Goal: Task Accomplishment & Management: Use online tool/utility

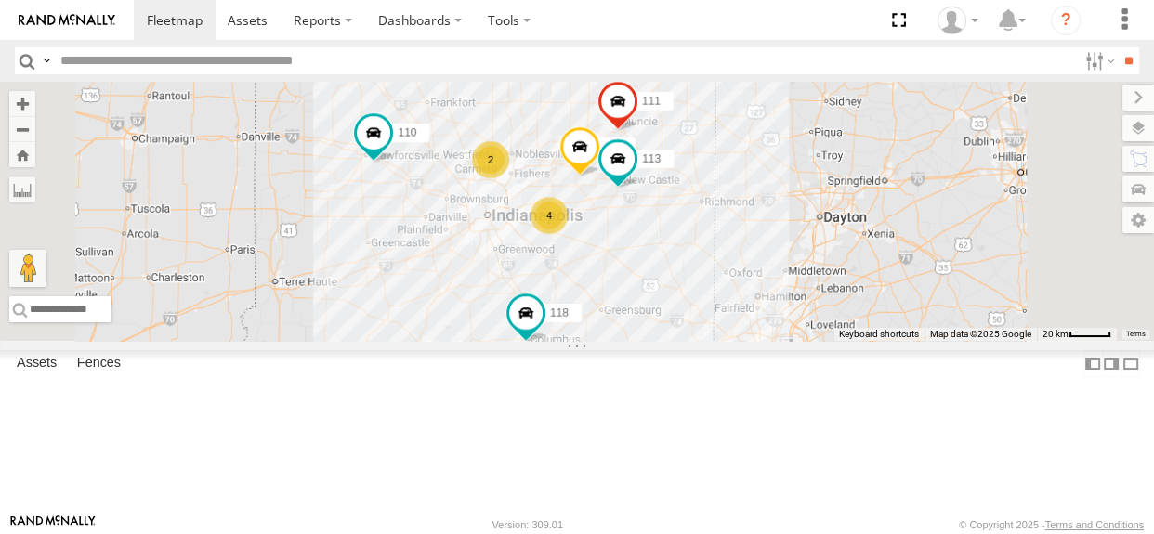
drag, startPoint x: 524, startPoint y: 251, endPoint x: 548, endPoint y: 252, distance: 24.2
click at [548, 252] on div "110 118 115 111 113 2 4" at bounding box center [577, 211] width 1154 height 259
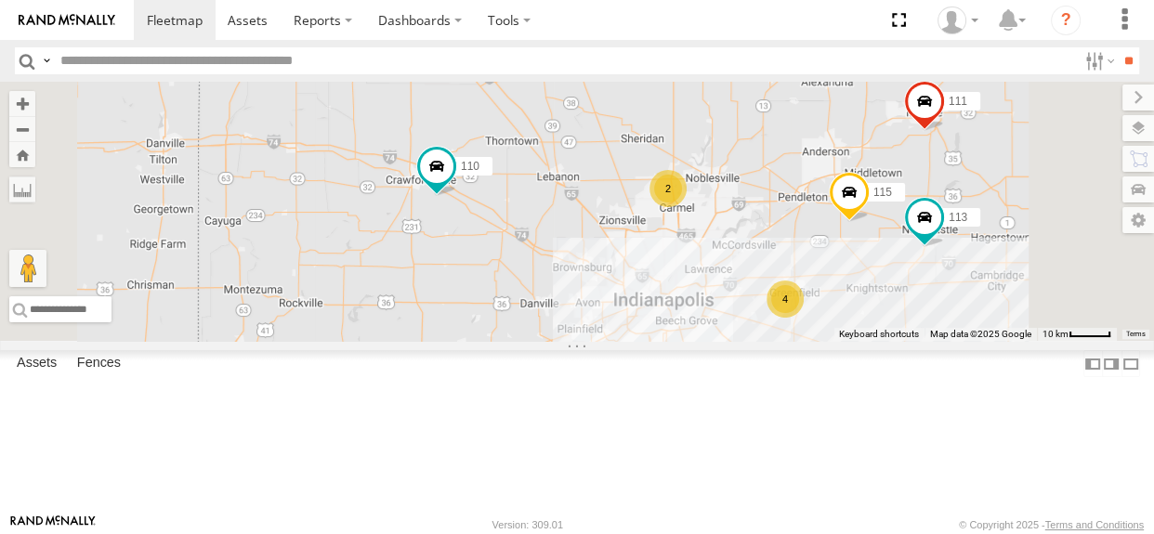
drag, startPoint x: 850, startPoint y: 321, endPoint x: 801, endPoint y: 290, distance: 58.5
click at [801, 290] on div "110 118 115 111 113 2 4" at bounding box center [577, 211] width 1154 height 259
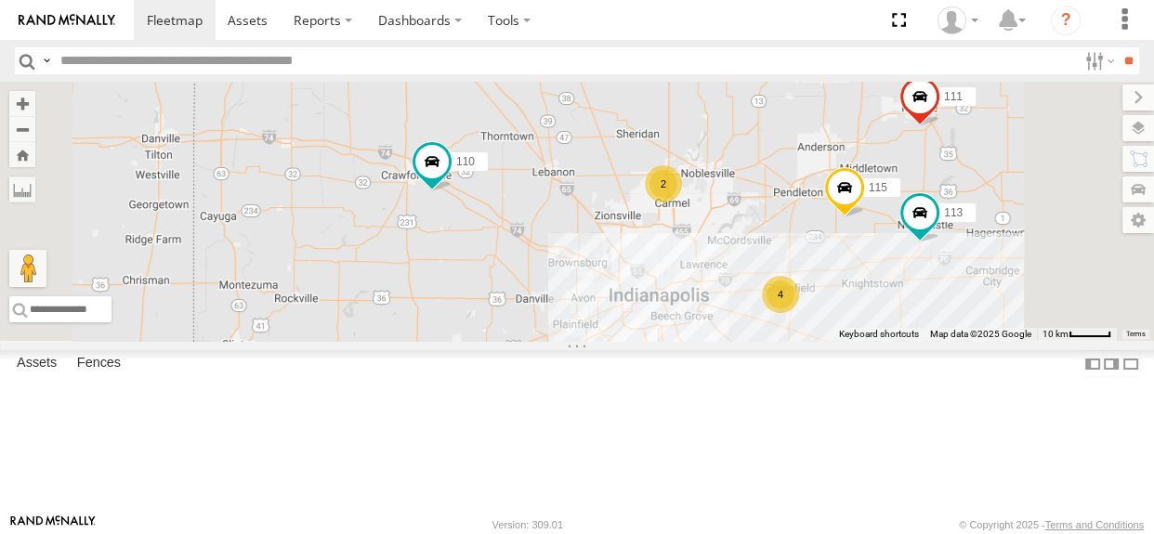
click at [682, 203] on div "2" at bounding box center [663, 183] width 37 height 37
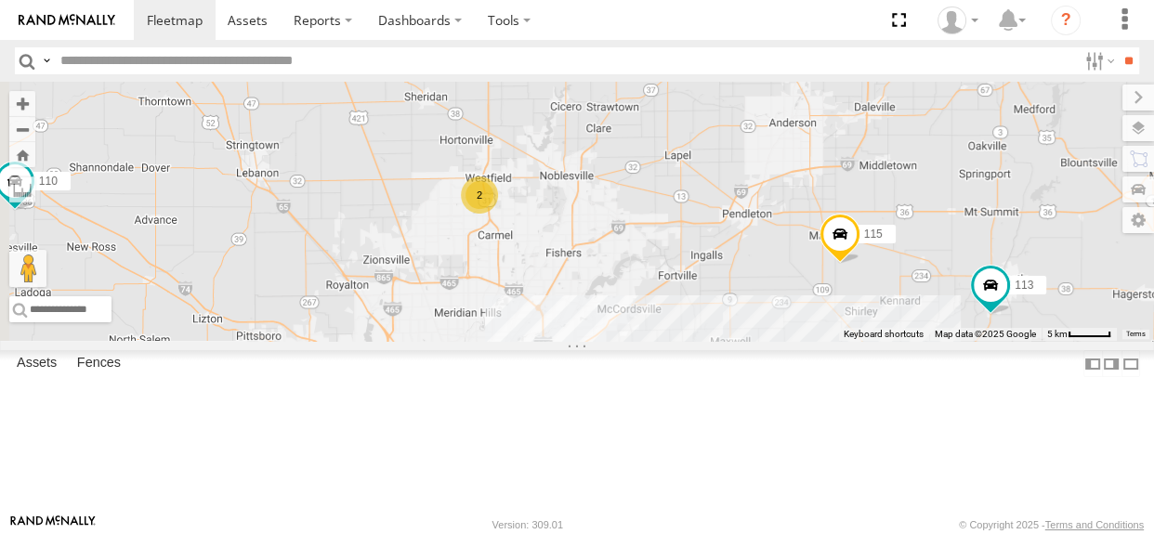
click at [825, 295] on div "110 118 115 111 113 2" at bounding box center [577, 211] width 1154 height 259
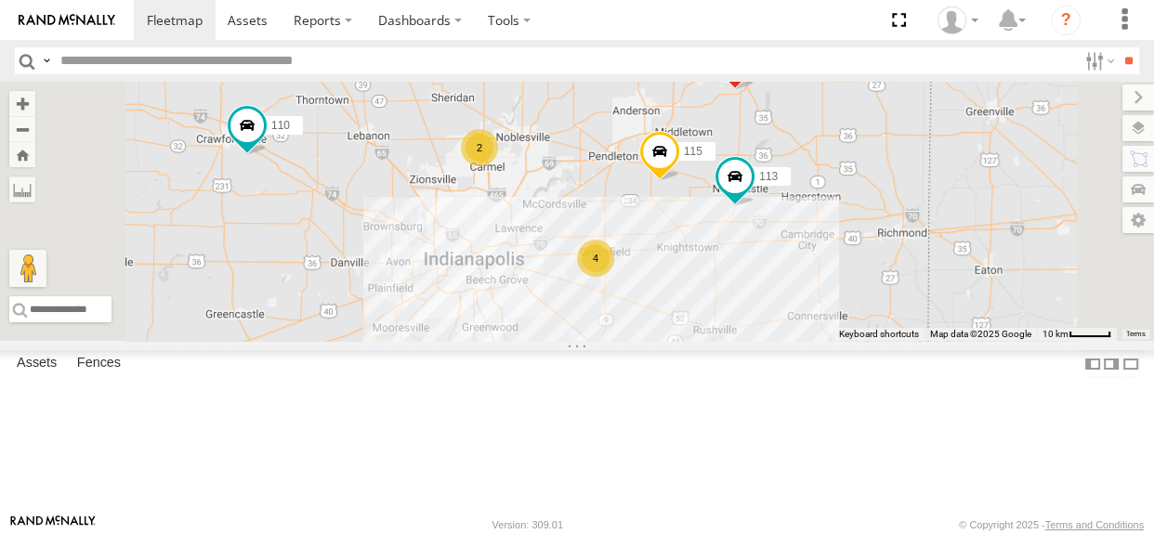
drag, startPoint x: 798, startPoint y: 324, endPoint x: 753, endPoint y: 293, distance: 55.4
click at [753, 293] on div "110 118 115 111 113 2 4" at bounding box center [577, 211] width 1154 height 259
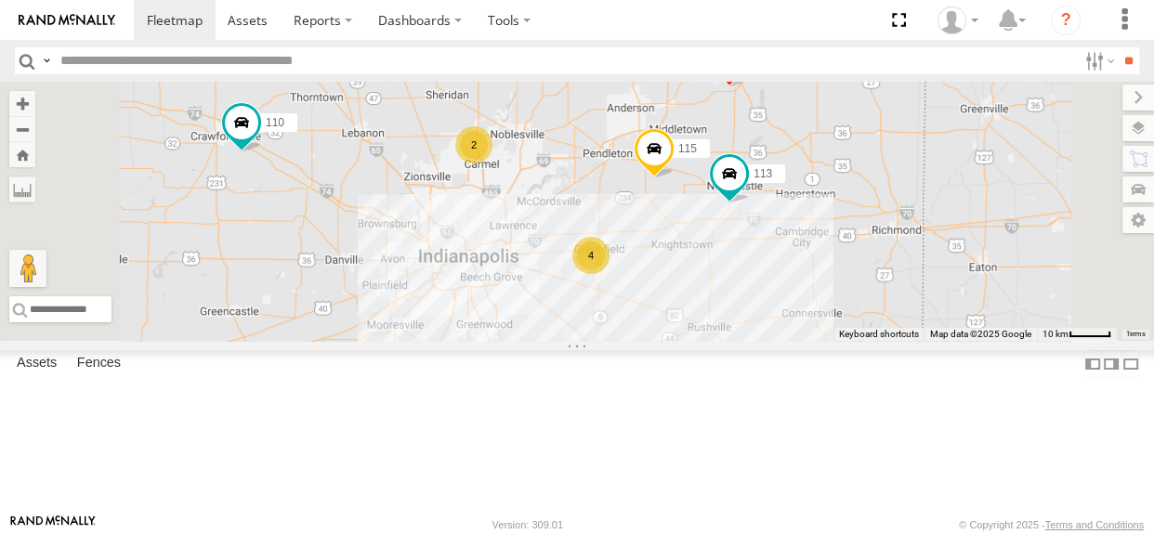
click at [675, 178] on span at bounding box center [654, 153] width 41 height 50
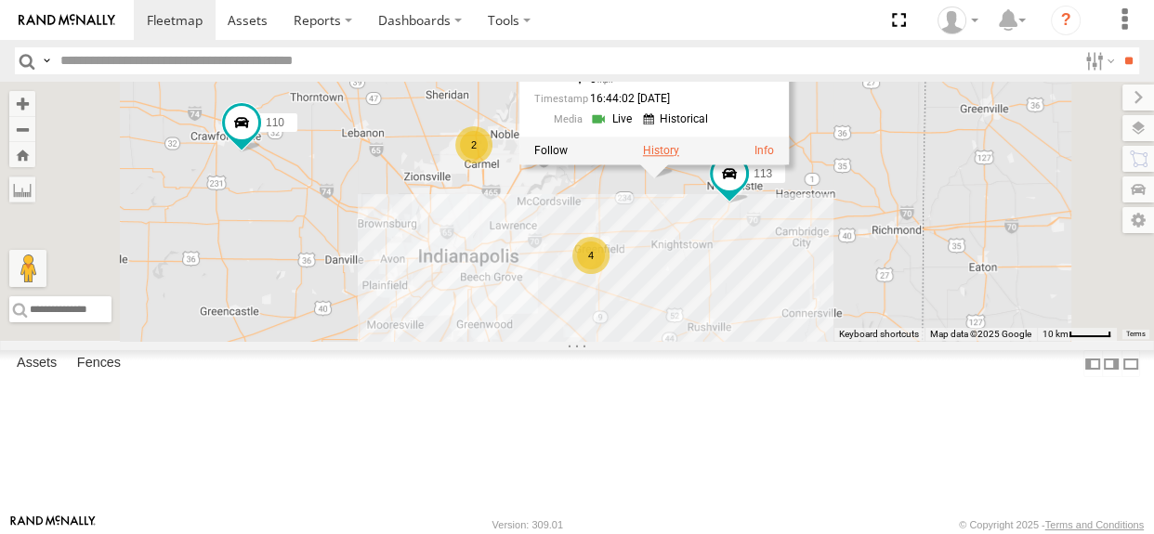
click at [679, 157] on label at bounding box center [661, 150] width 36 height 13
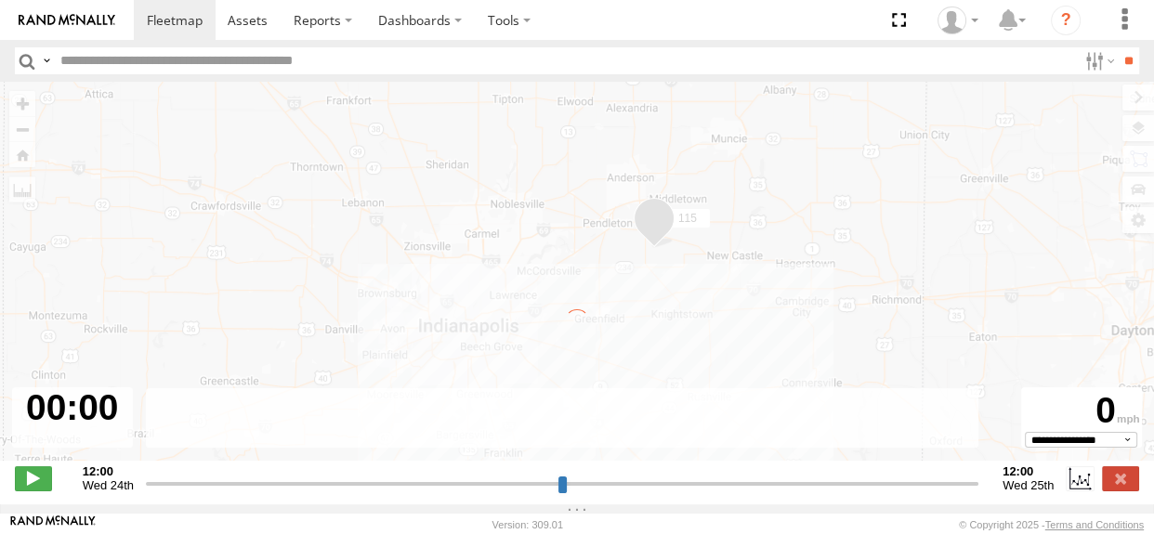
type input "**********"
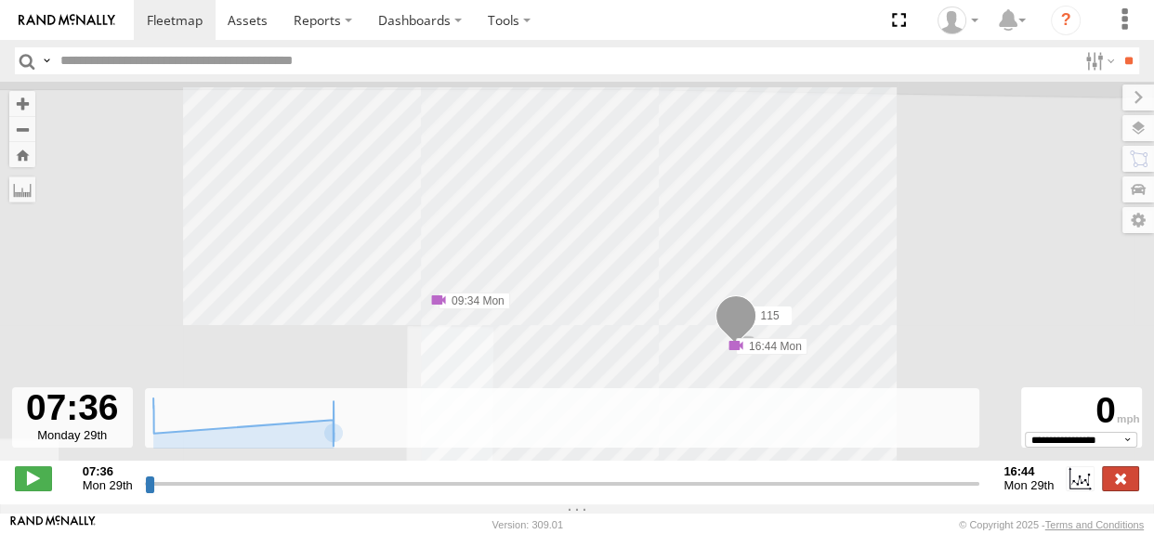
click at [1116, 484] on label at bounding box center [1120, 478] width 37 height 24
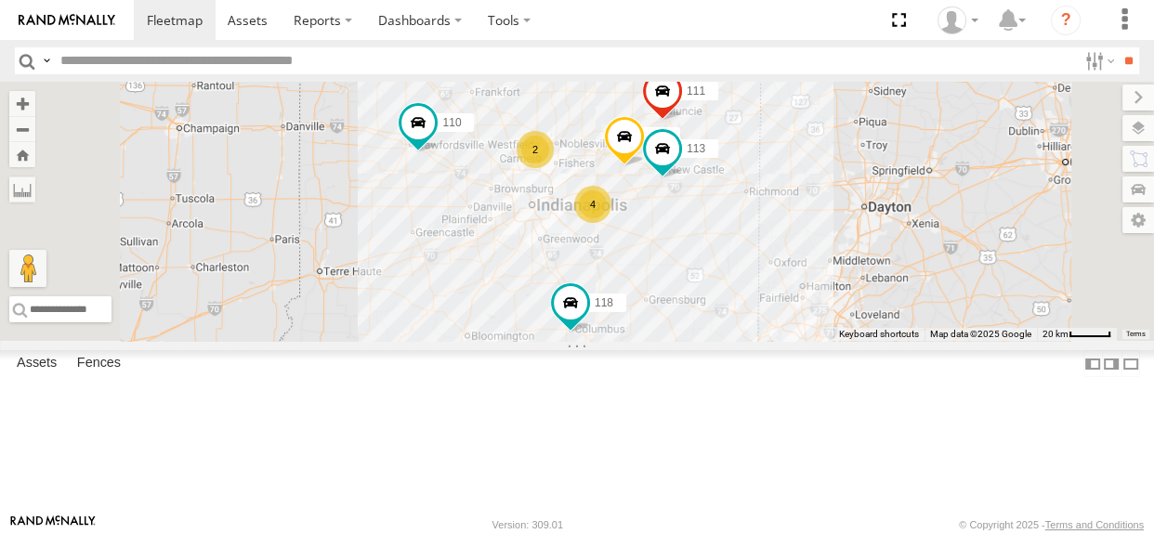
drag, startPoint x: 835, startPoint y: 262, endPoint x: 783, endPoint y: 186, distance: 92.3
click at [783, 186] on div "115 110 111 113 2 118 4" at bounding box center [577, 211] width 1154 height 259
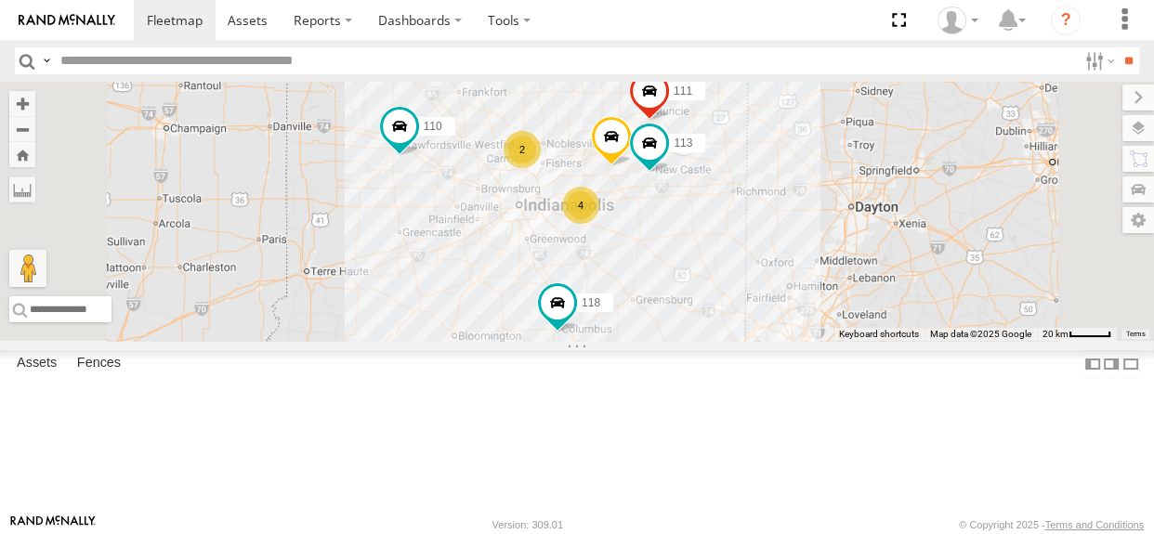
drag, startPoint x: 863, startPoint y: 353, endPoint x: 850, endPoint y: 353, distance: 13.0
click at [850, 341] on div "115 110 111 113 2 118 4" at bounding box center [577, 211] width 1154 height 259
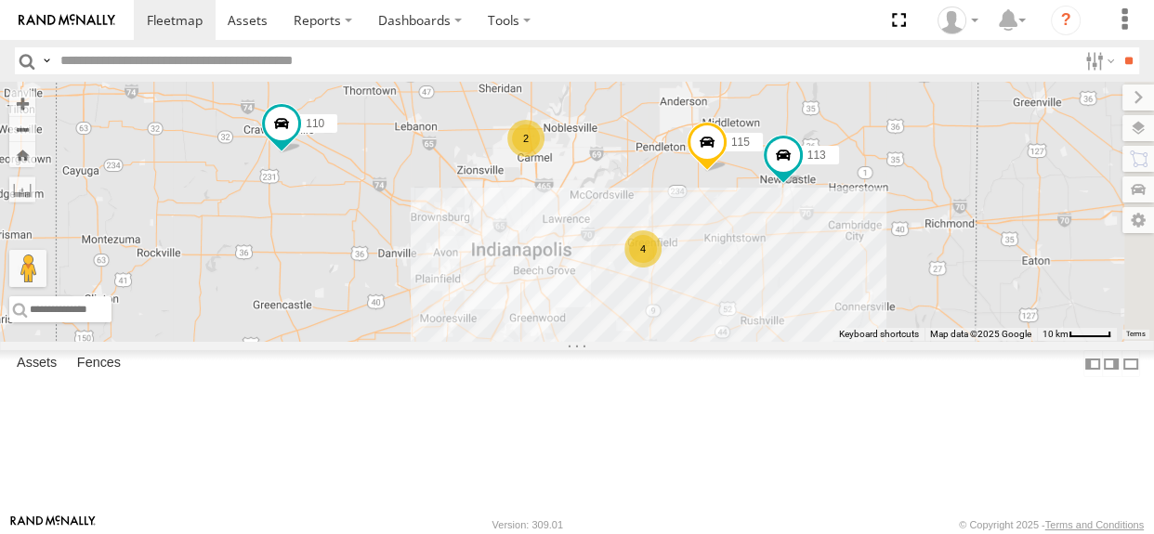
drag, startPoint x: 918, startPoint y: 327, endPoint x: 828, endPoint y: 325, distance: 90.1
click at [828, 325] on div "115 110 111 113 118 2 4" at bounding box center [577, 211] width 1154 height 259
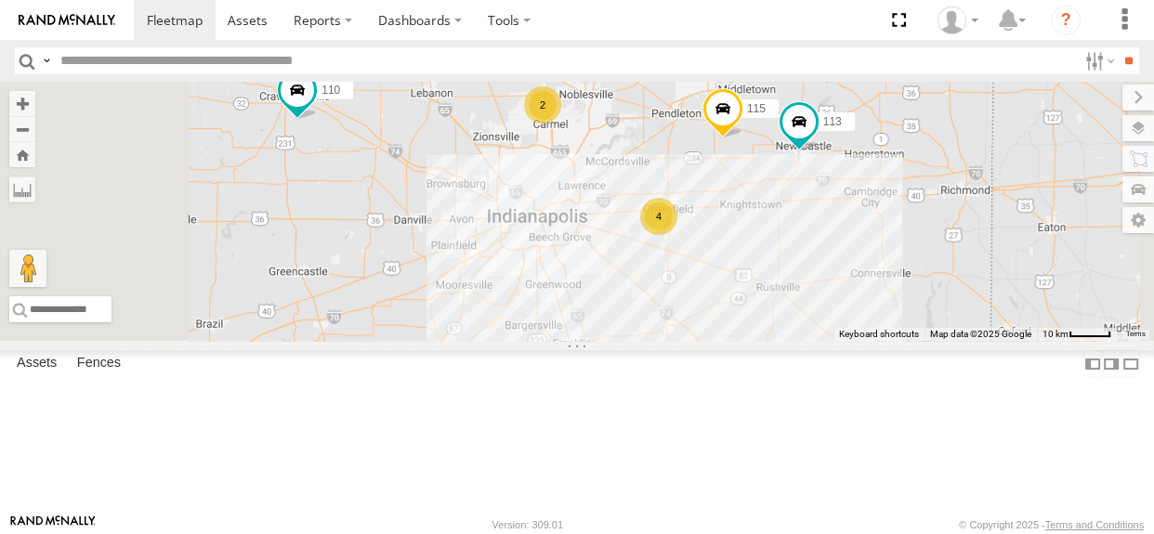
click at [677, 235] on div "4" at bounding box center [658, 216] width 37 height 37
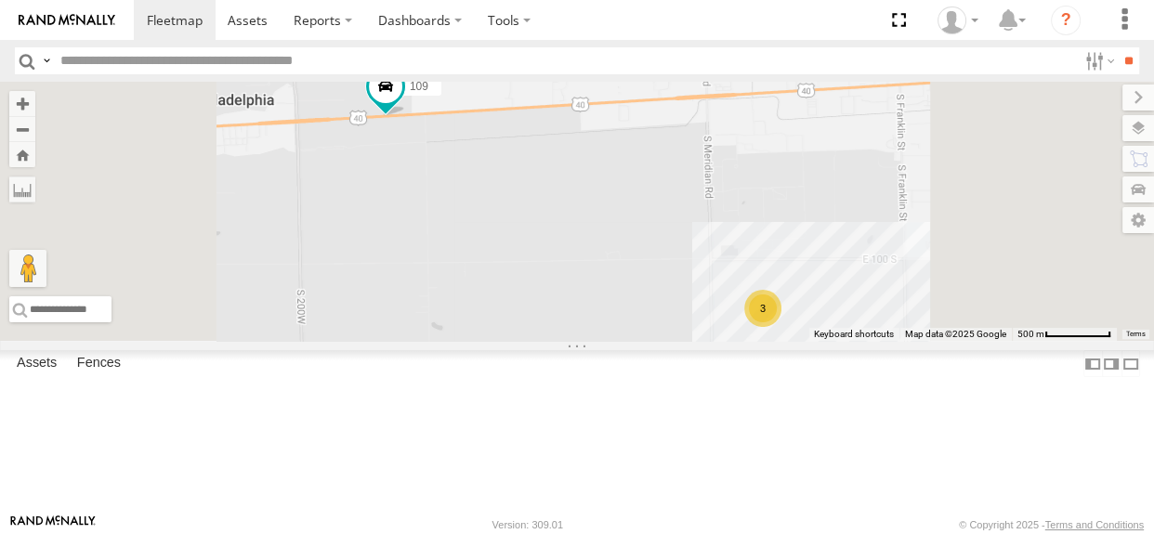
click at [781, 327] on div "3" at bounding box center [762, 308] width 37 height 37
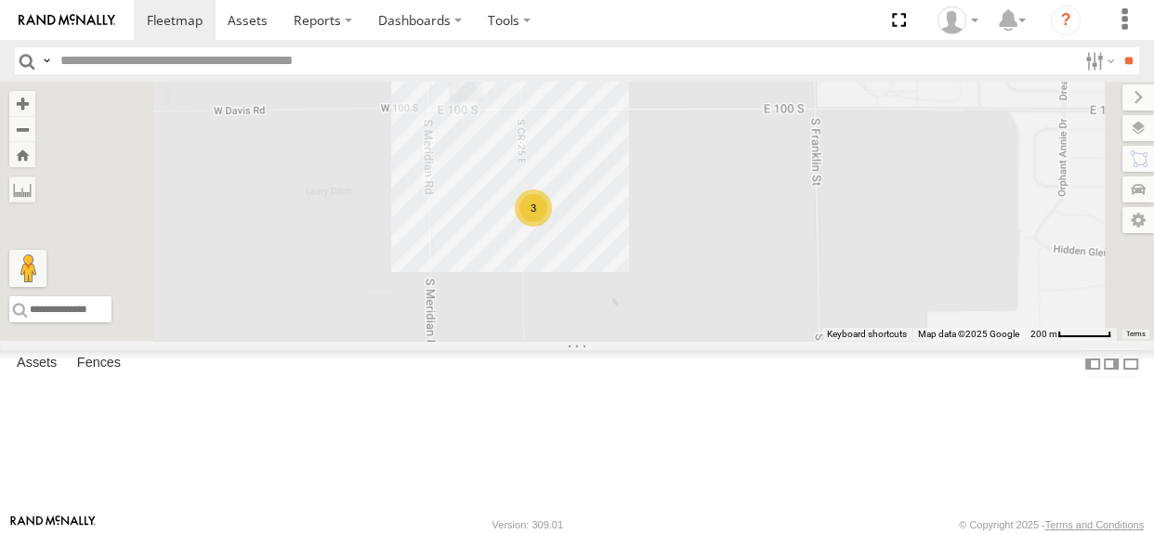
drag, startPoint x: 848, startPoint y: 334, endPoint x: 876, endPoint y: 332, distance: 27.9
click at [874, 333] on div "110 118 115 111 113 109 3" at bounding box center [577, 211] width 1154 height 259
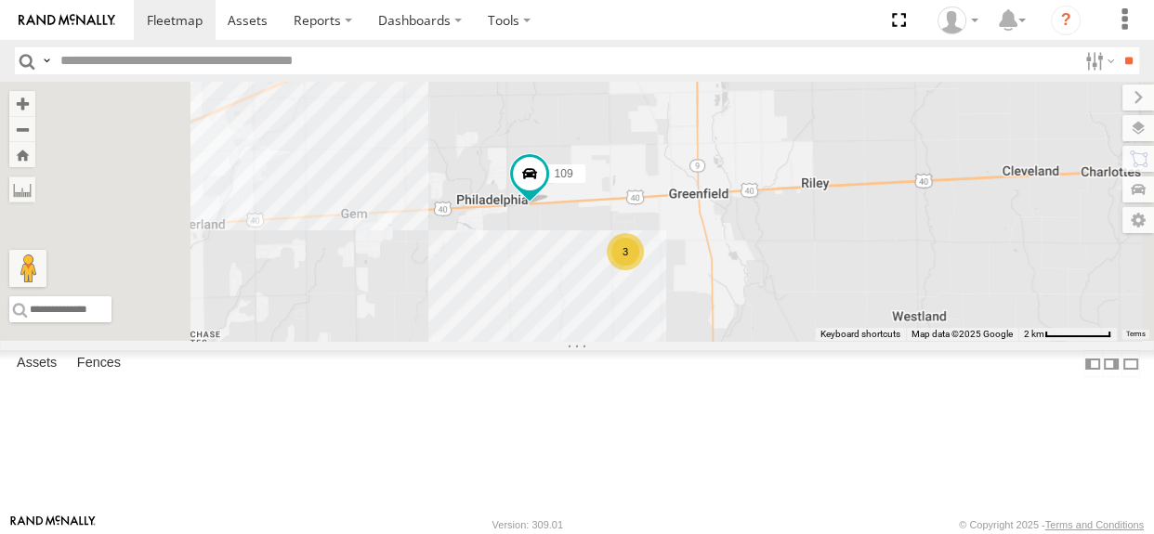
drag, startPoint x: 745, startPoint y: 274, endPoint x: 797, endPoint y: 316, distance: 66.7
click at [858, 259] on div "110 118 115 111 113 109 3" at bounding box center [577, 211] width 1154 height 259
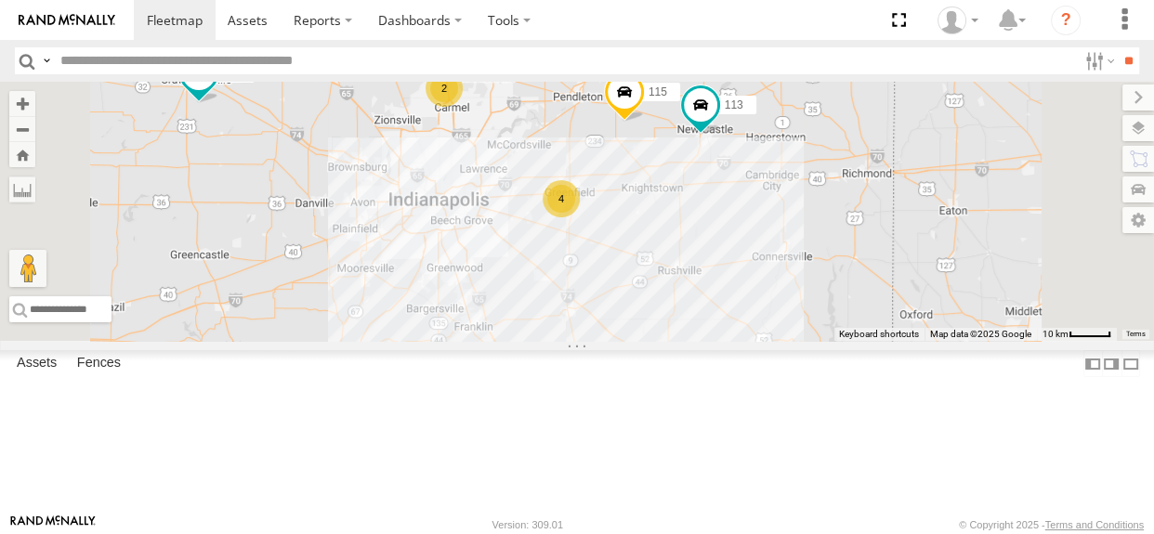
drag, startPoint x: 709, startPoint y: 266, endPoint x: 757, endPoint y: 200, distance: 81.8
click at [757, 200] on div "110 118 115 111 113 2 4" at bounding box center [577, 211] width 1154 height 259
click at [464, 102] on div "2" at bounding box center [444, 83] width 37 height 37
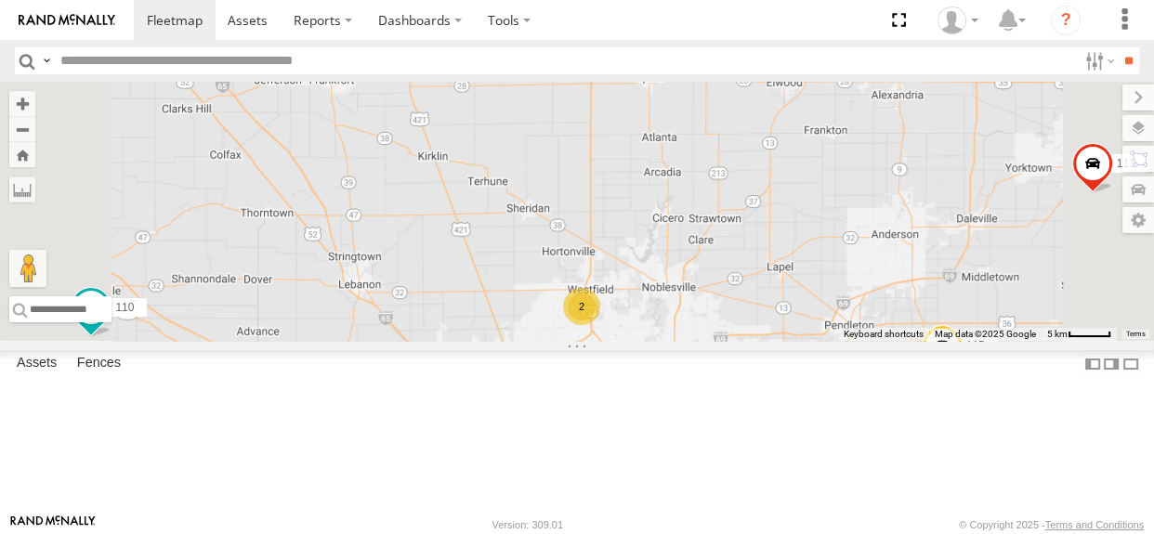
drag, startPoint x: 718, startPoint y: 320, endPoint x: 740, endPoint y: 264, distance: 59.7
click at [739, 267] on div "110 118 115 111 113 2" at bounding box center [577, 211] width 1154 height 259
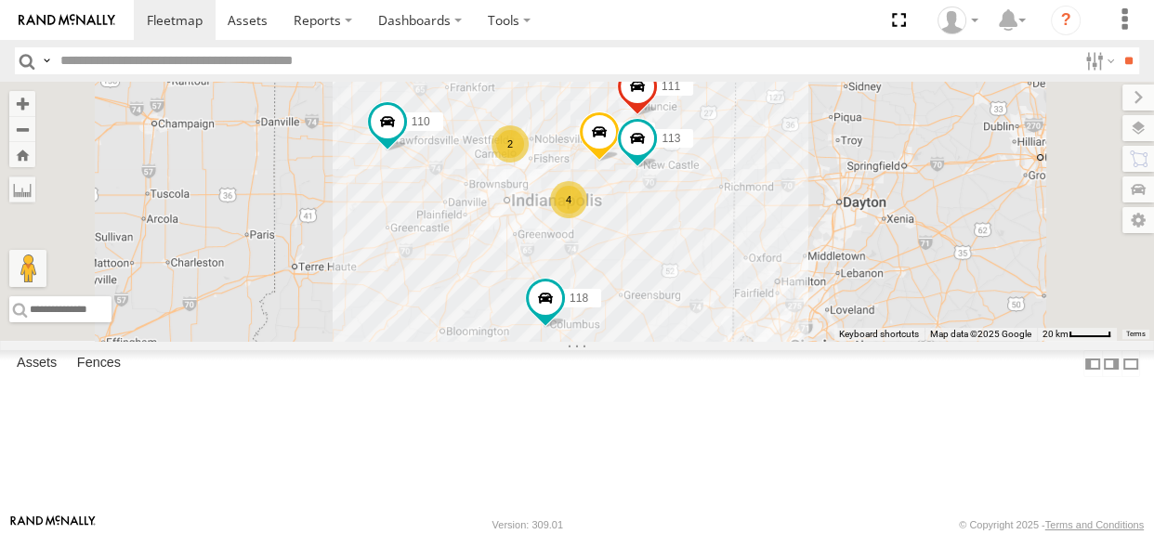
drag, startPoint x: 751, startPoint y: 289, endPoint x: 726, endPoint y: 161, distance: 130.7
click at [726, 161] on div "110 118 115 111 113 2 4" at bounding box center [577, 211] width 1154 height 259
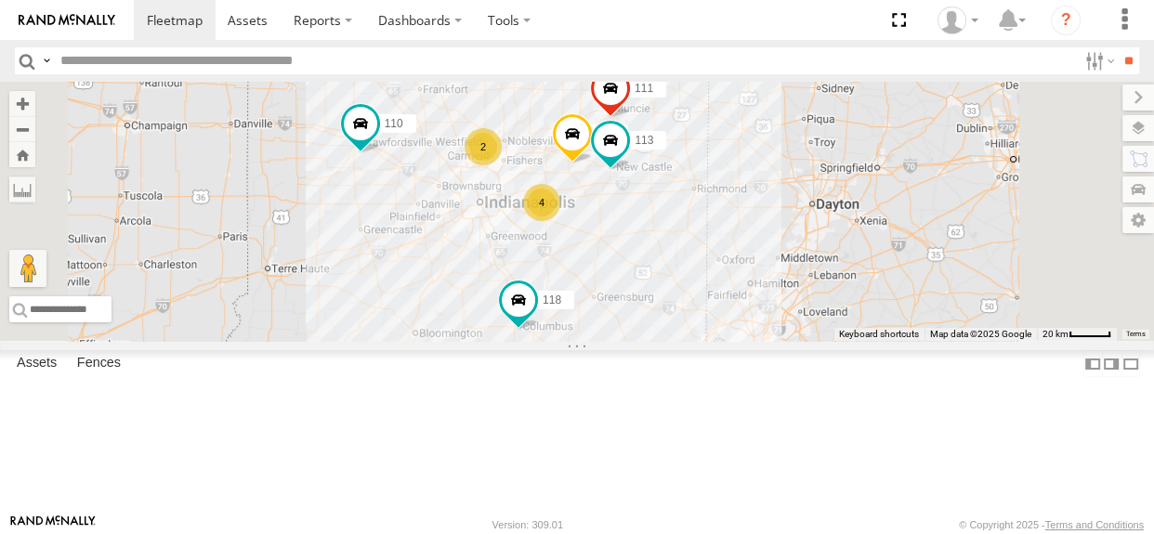
drag, startPoint x: 630, startPoint y: 280, endPoint x: 601, endPoint y: 281, distance: 28.8
click at [601, 281] on div "110 118 115 111 113 2 4" at bounding box center [577, 211] width 1154 height 259
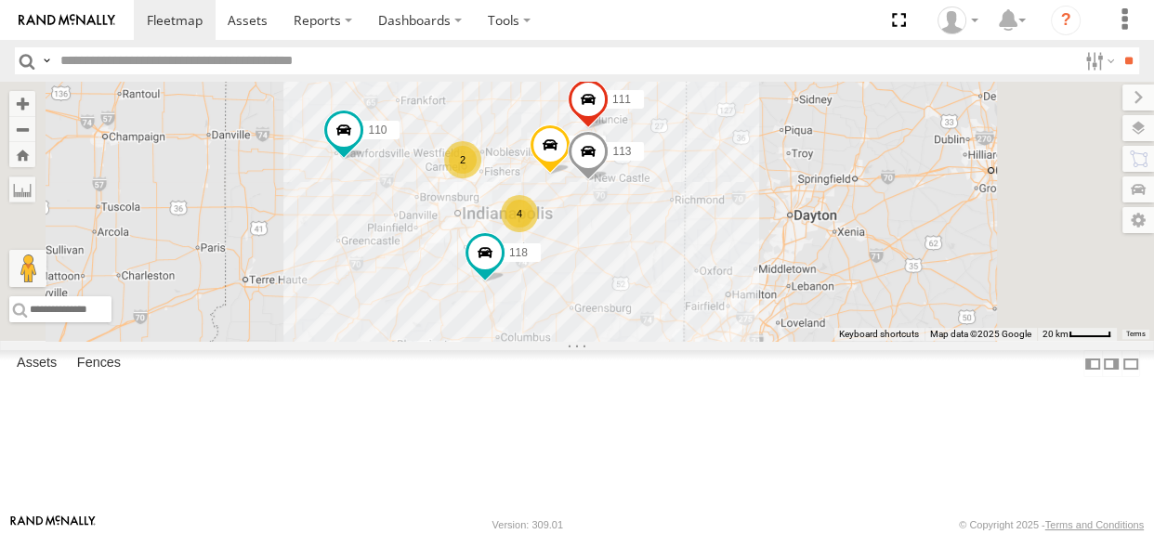
drag, startPoint x: 670, startPoint y: 280, endPoint x: 646, endPoint y: 291, distance: 26.6
click at [646, 291] on div "110 118 115 111 113 2 4" at bounding box center [577, 211] width 1154 height 259
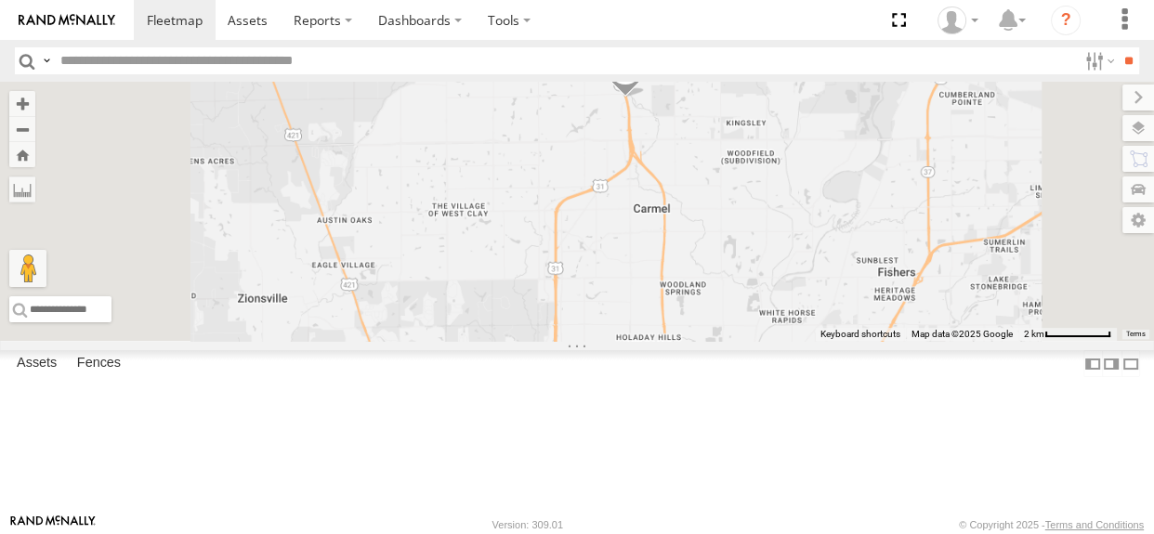
drag, startPoint x: 855, startPoint y: 215, endPoint x: 765, endPoint y: 265, distance: 103.2
click at [765, 265] on div "110 118 115 111 113 108 116" at bounding box center [577, 211] width 1154 height 259
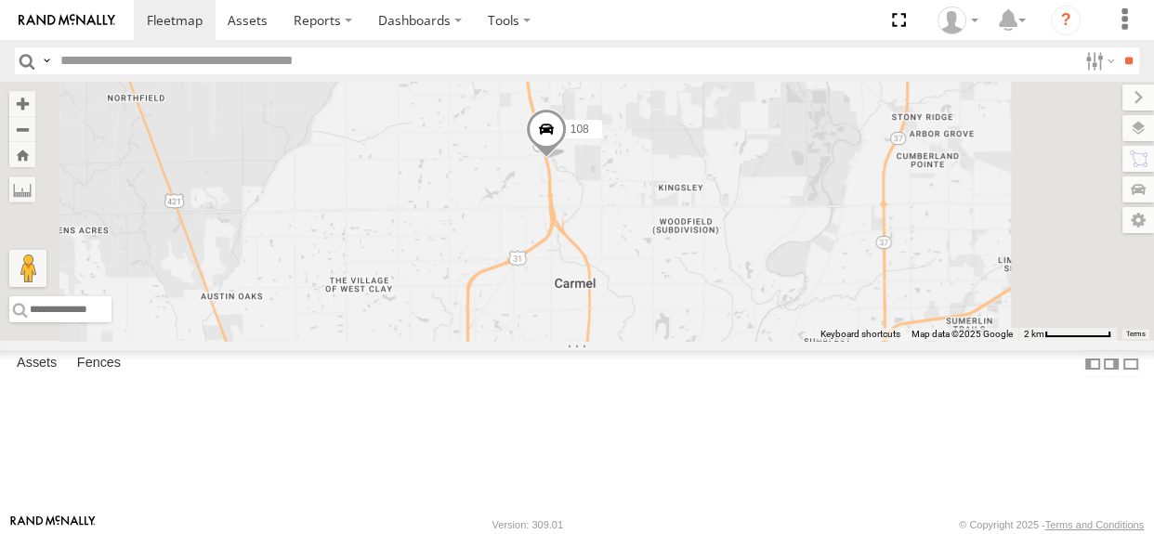
drag, startPoint x: 800, startPoint y: 207, endPoint x: 712, endPoint y: 281, distance: 114.8
click at [712, 281] on div "110 118 115 111 113 108 116" at bounding box center [577, 211] width 1154 height 259
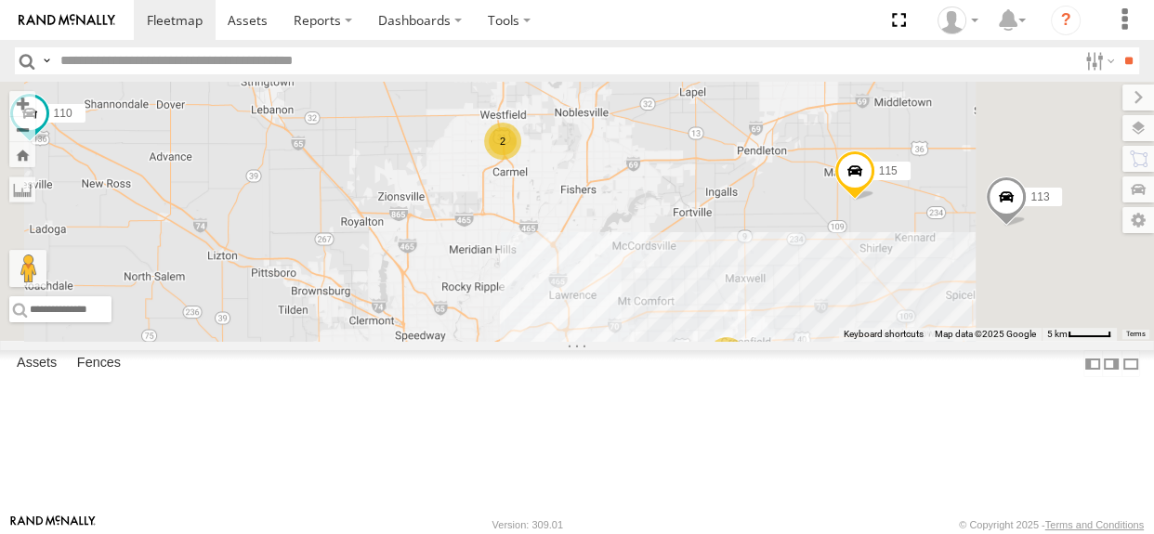
drag, startPoint x: 815, startPoint y: 295, endPoint x: 798, endPoint y: 245, distance: 52.0
click at [799, 245] on div "110 118 115 111 113 2 4" at bounding box center [577, 211] width 1154 height 259
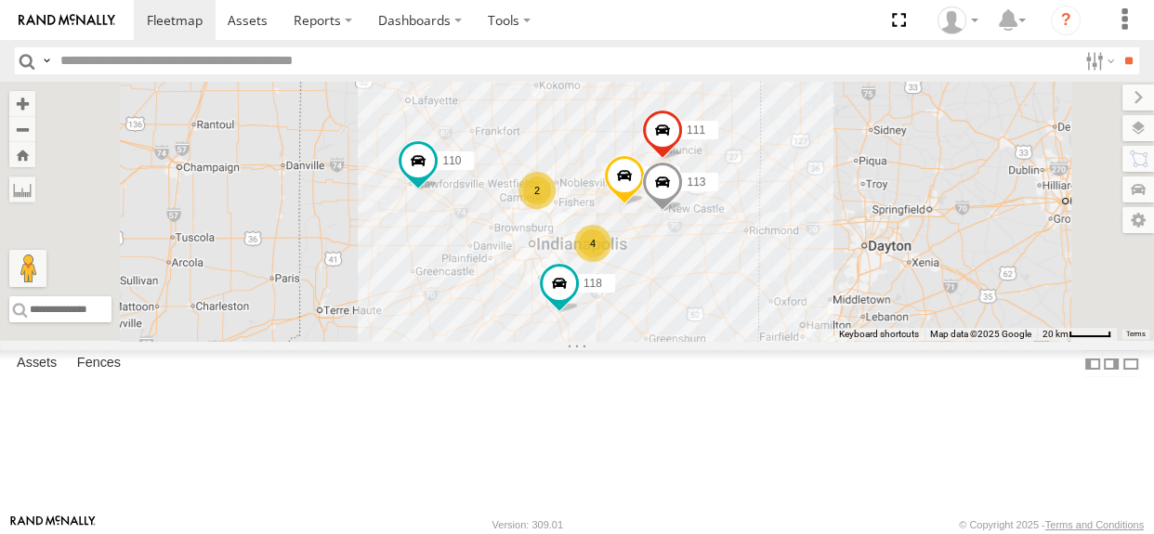
drag, startPoint x: 732, startPoint y: 307, endPoint x: 684, endPoint y: 315, distance: 49.0
click at [684, 315] on div "110 118 115 111 113 2 4" at bounding box center [577, 211] width 1154 height 259
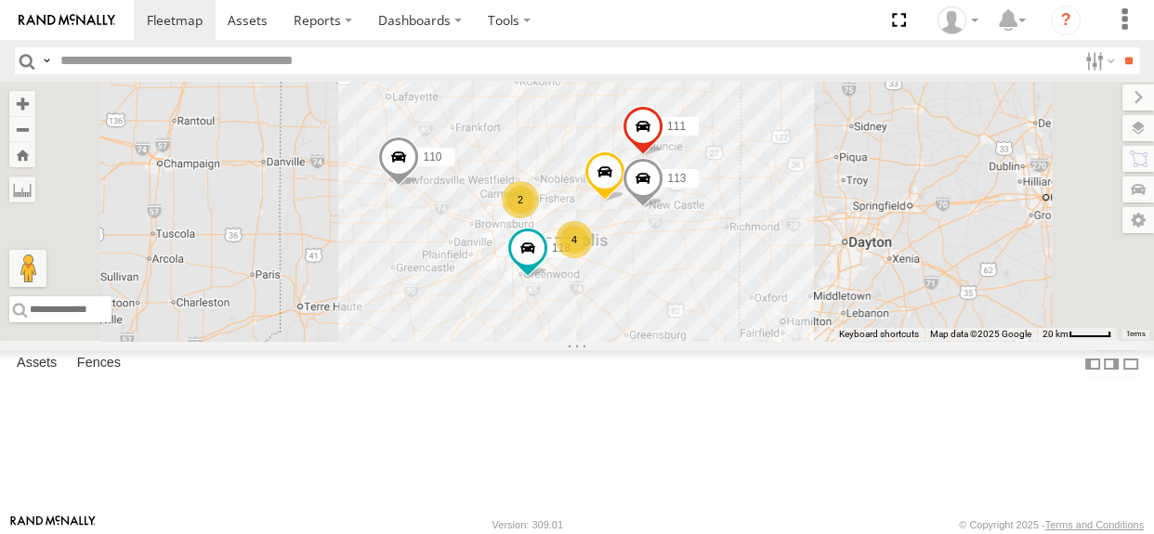
drag, startPoint x: 635, startPoint y: 325, endPoint x: 611, endPoint y: 317, distance: 24.7
click at [611, 317] on div "2 110 118 4 115 111 113" at bounding box center [577, 211] width 1154 height 259
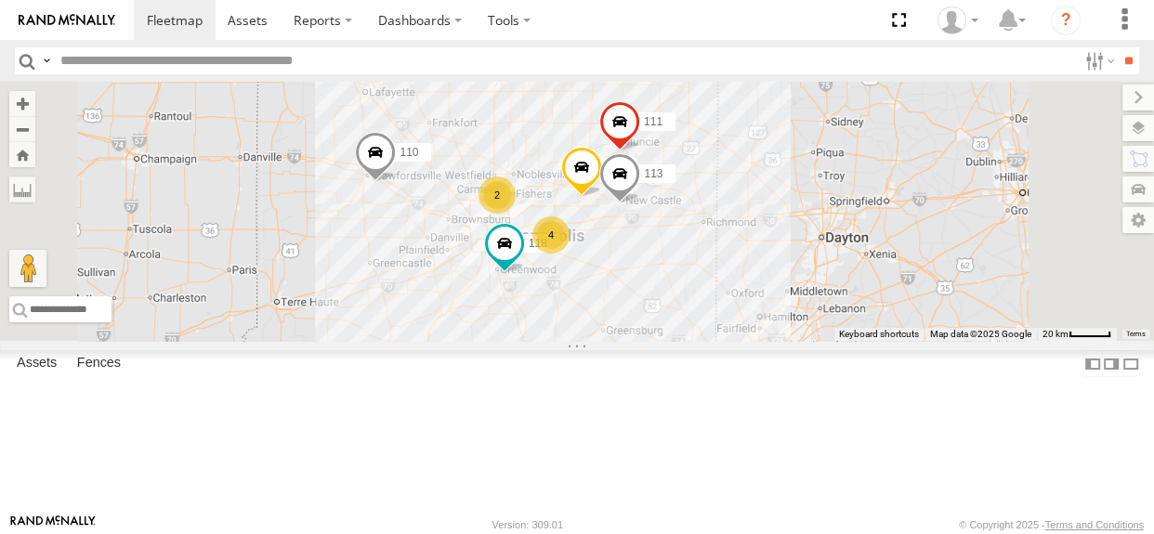
drag, startPoint x: 711, startPoint y: 310, endPoint x: 688, endPoint y: 310, distance: 23.2
click at [688, 310] on div "2 110 118 4 115 111 113" at bounding box center [577, 211] width 1154 height 259
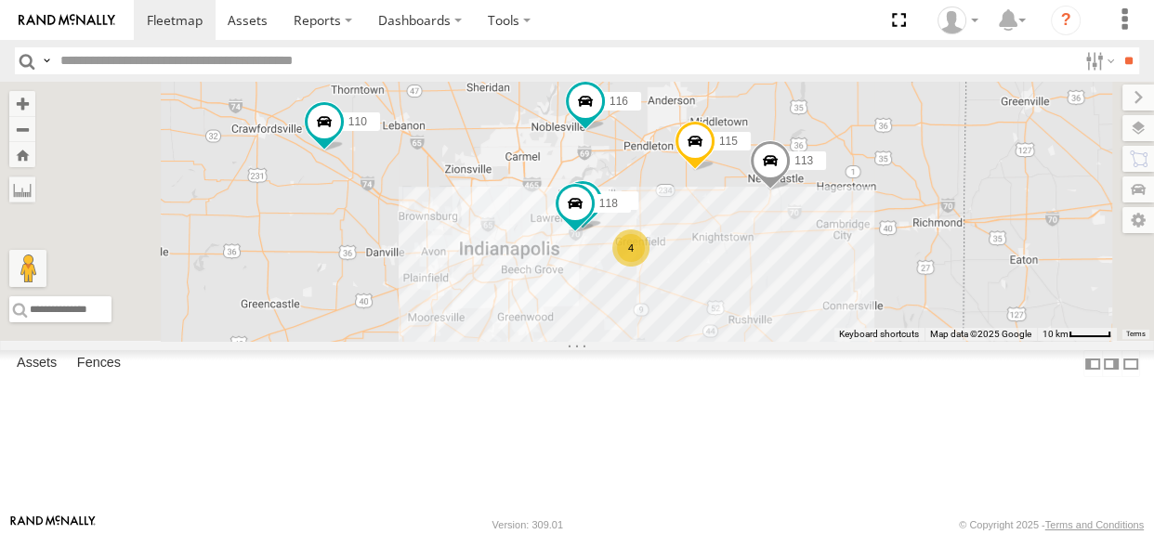
click at [693, 252] on div "108 116 110 118 4 115 111 113" at bounding box center [577, 211] width 1154 height 259
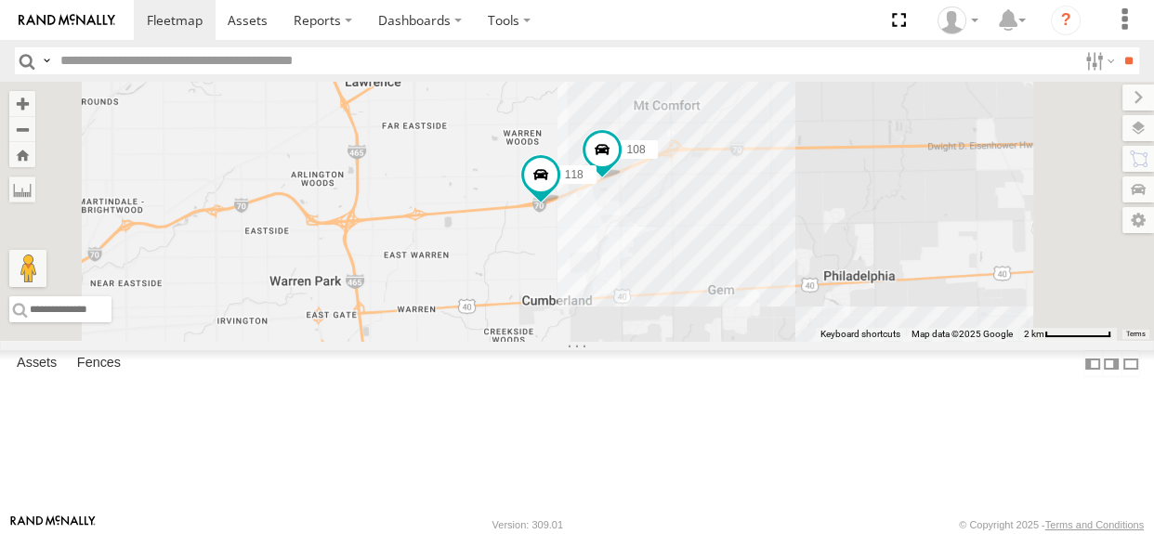
drag, startPoint x: 894, startPoint y: 295, endPoint x: 832, endPoint y: 318, distance: 66.4
click at [833, 318] on div "116 110 115 111 113 108 118" at bounding box center [577, 211] width 1154 height 259
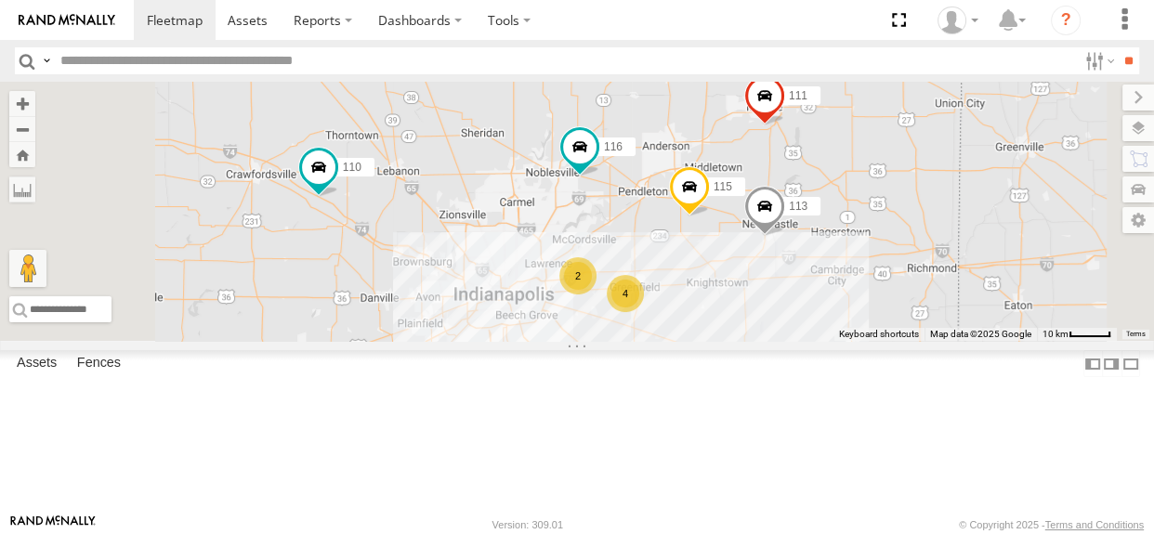
drag, startPoint x: 728, startPoint y: 260, endPoint x: 724, endPoint y: 315, distance: 54.9
click at [724, 315] on div "116 110 115 111 113 2 4" at bounding box center [577, 211] width 1154 height 259
click at [723, 285] on div "116 110 115 111 113 2 4" at bounding box center [577, 211] width 1154 height 259
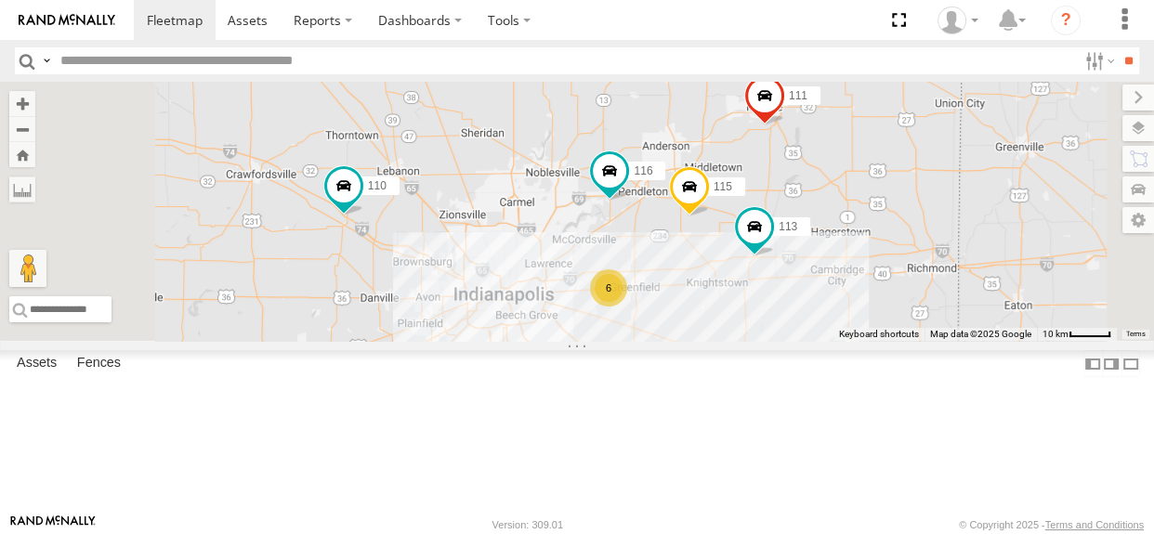
drag, startPoint x: 650, startPoint y: 315, endPoint x: 636, endPoint y: 306, distance: 16.8
click at [636, 306] on div "6 116 110 115 111 113" at bounding box center [577, 211] width 1154 height 259
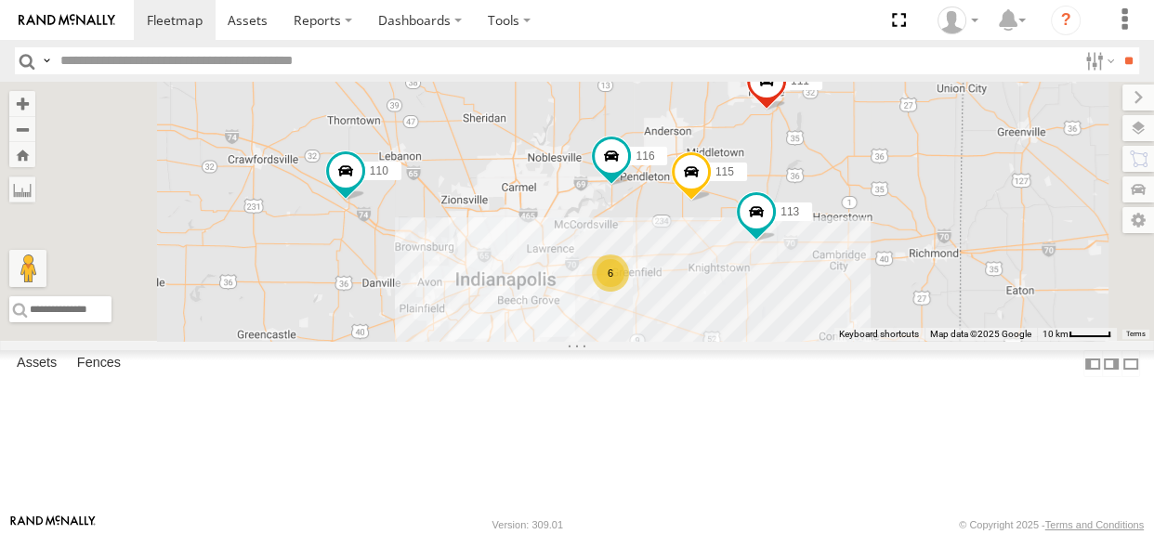
click at [663, 295] on div "6 116 110 115 111 113" at bounding box center [577, 211] width 1154 height 259
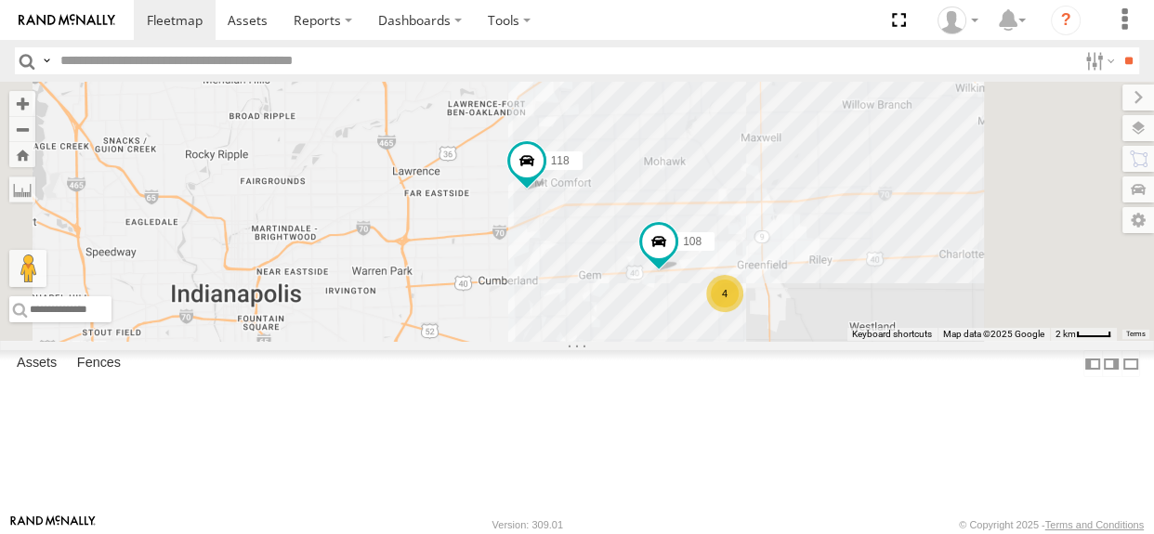
drag, startPoint x: 928, startPoint y: 370, endPoint x: 852, endPoint y: 389, distance: 78.6
click at [852, 341] on div "116 110 115 111 113 108 118 4" at bounding box center [577, 211] width 1154 height 259
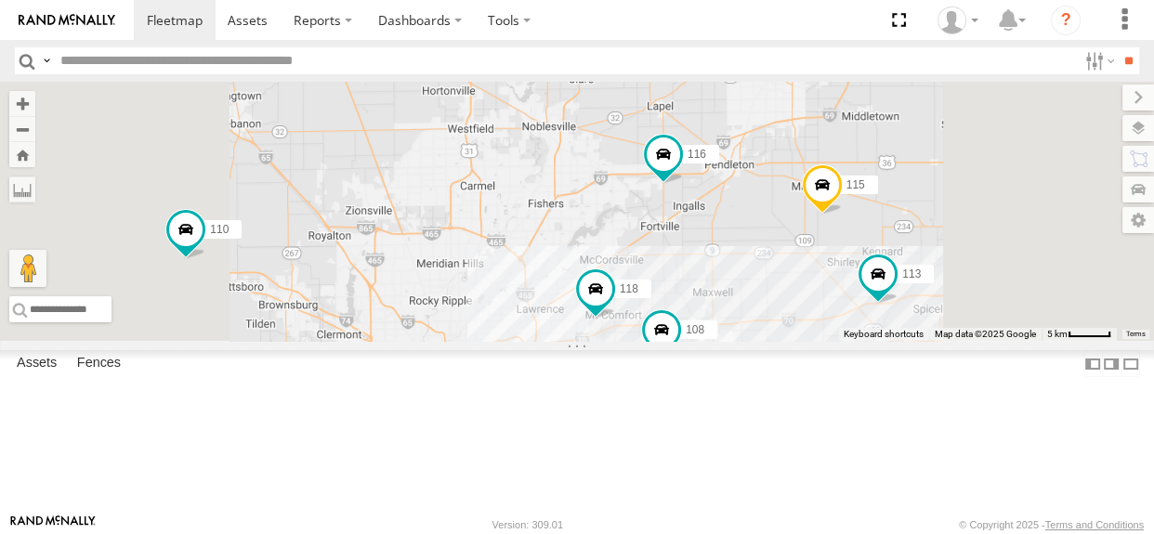
drag, startPoint x: 633, startPoint y: 332, endPoint x: 662, endPoint y: 342, distance: 30.6
click at [662, 341] on div "116 110 115 111 113 108 118 4" at bounding box center [577, 211] width 1154 height 259
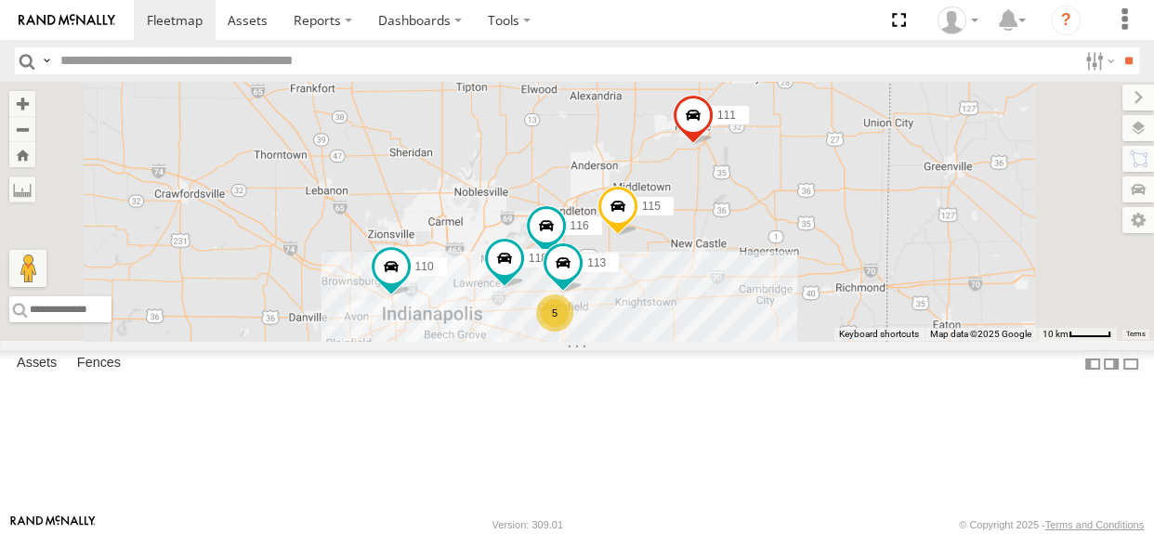
drag, startPoint x: 654, startPoint y: 265, endPoint x: 643, endPoint y: 266, distance: 11.2
click at [643, 266] on div "5 116 110 118 115 111 113" at bounding box center [577, 211] width 1154 height 259
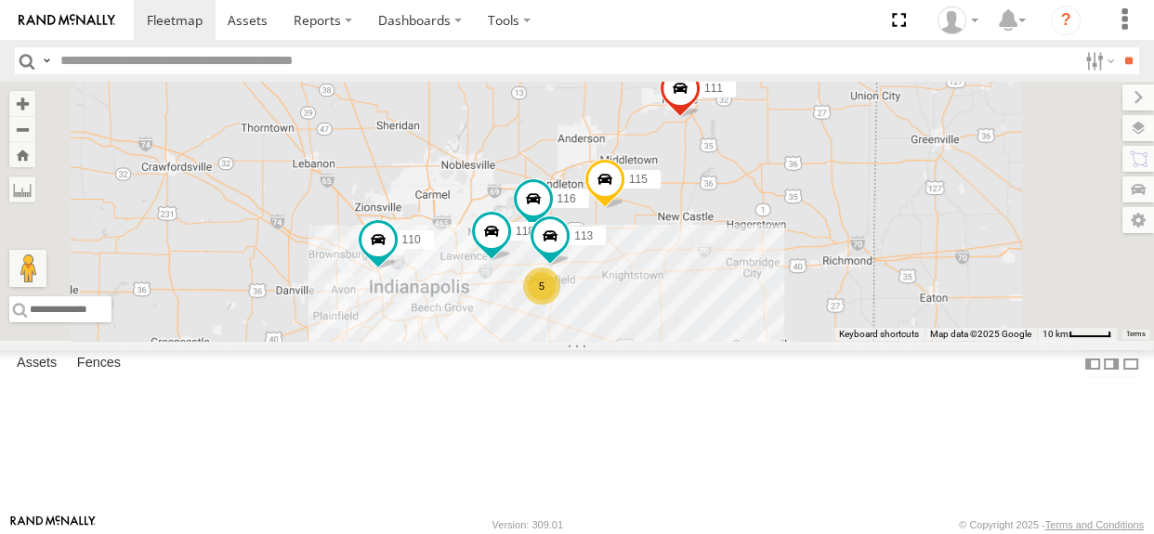
drag, startPoint x: 647, startPoint y: 260, endPoint x: 634, endPoint y: 231, distance: 31.6
click at [634, 231] on div "5 116 110 118 115 111 113" at bounding box center [577, 211] width 1154 height 259
click at [643, 269] on div "5 116 110 118 115 111 113" at bounding box center [577, 211] width 1154 height 259
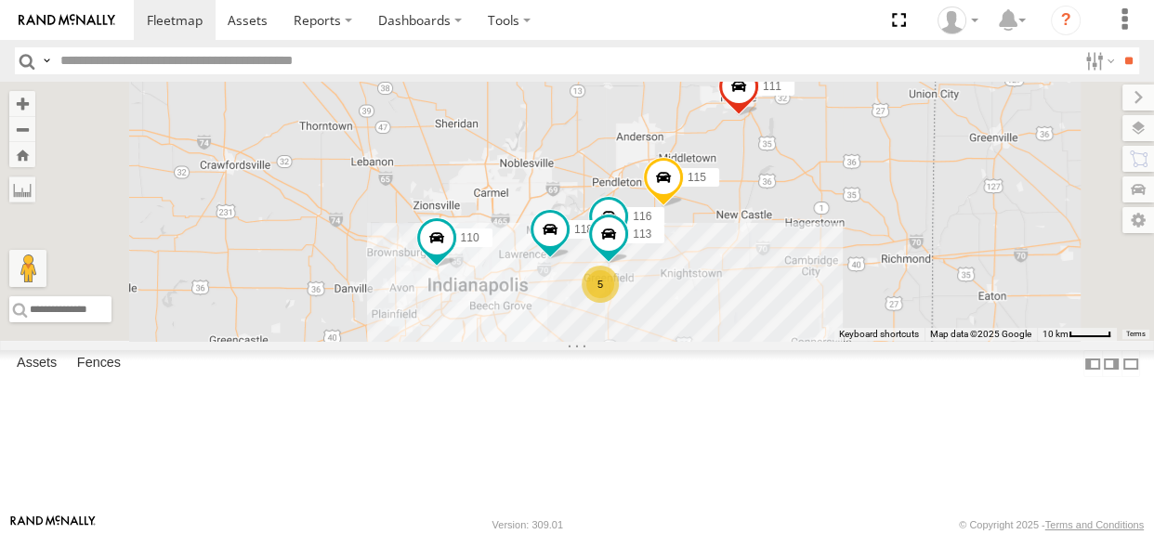
drag, startPoint x: 639, startPoint y: 269, endPoint x: 698, endPoint y: 268, distance: 58.6
click at [698, 268] on div "5 116 110 118 115 111 113" at bounding box center [577, 211] width 1154 height 259
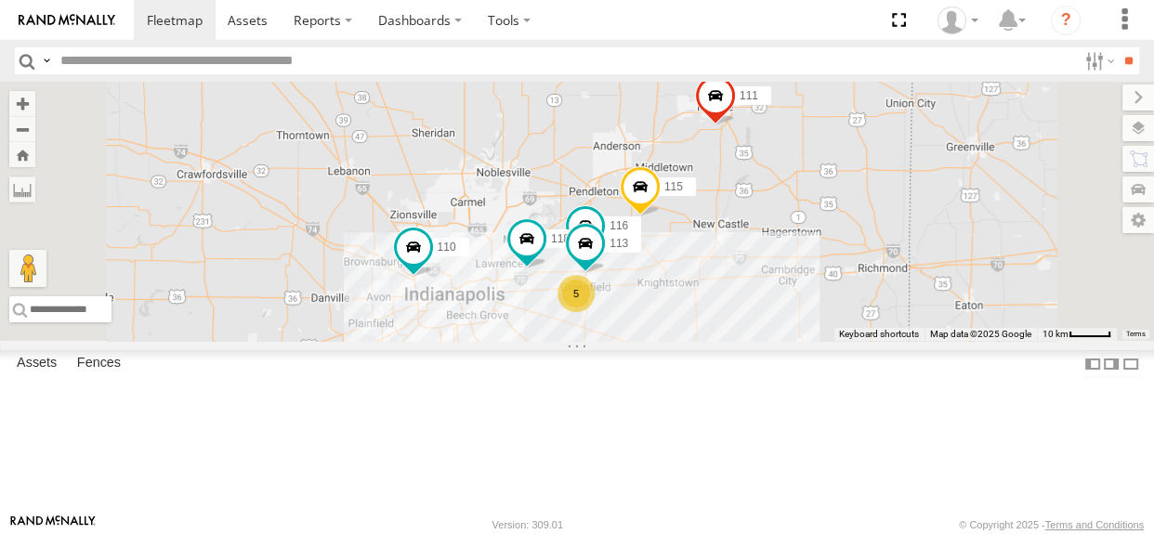
drag, startPoint x: 690, startPoint y: 235, endPoint x: 665, endPoint y: 244, distance: 26.8
click at [665, 244] on div "5 116 110 118 115 111 113" at bounding box center [577, 211] width 1154 height 259
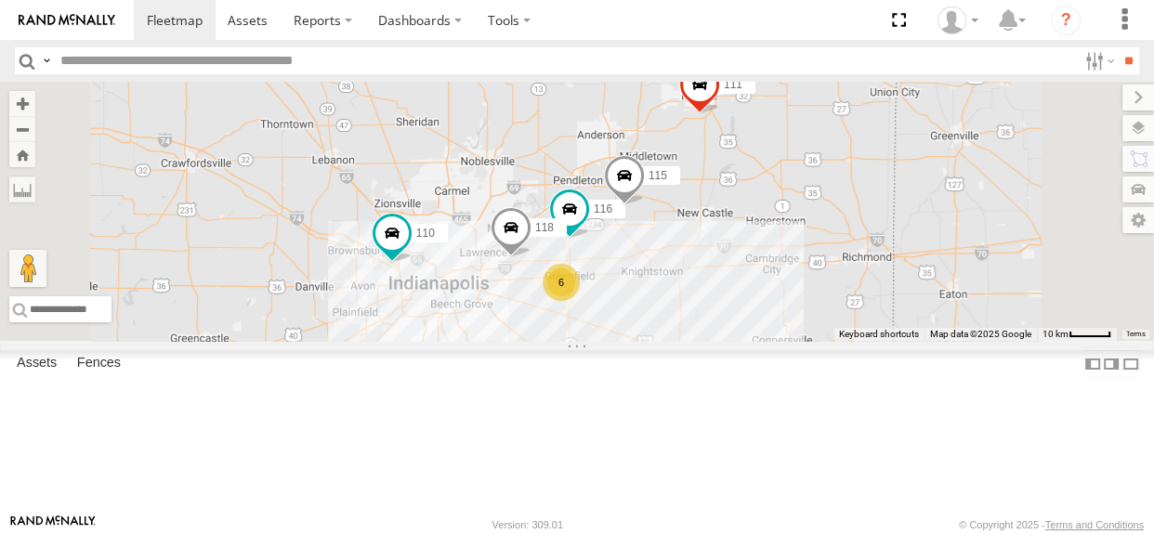
drag, startPoint x: 723, startPoint y: 288, endPoint x: 705, endPoint y: 277, distance: 20.9
click at [705, 277] on div "6 116 110 118 115 111" at bounding box center [577, 211] width 1154 height 259
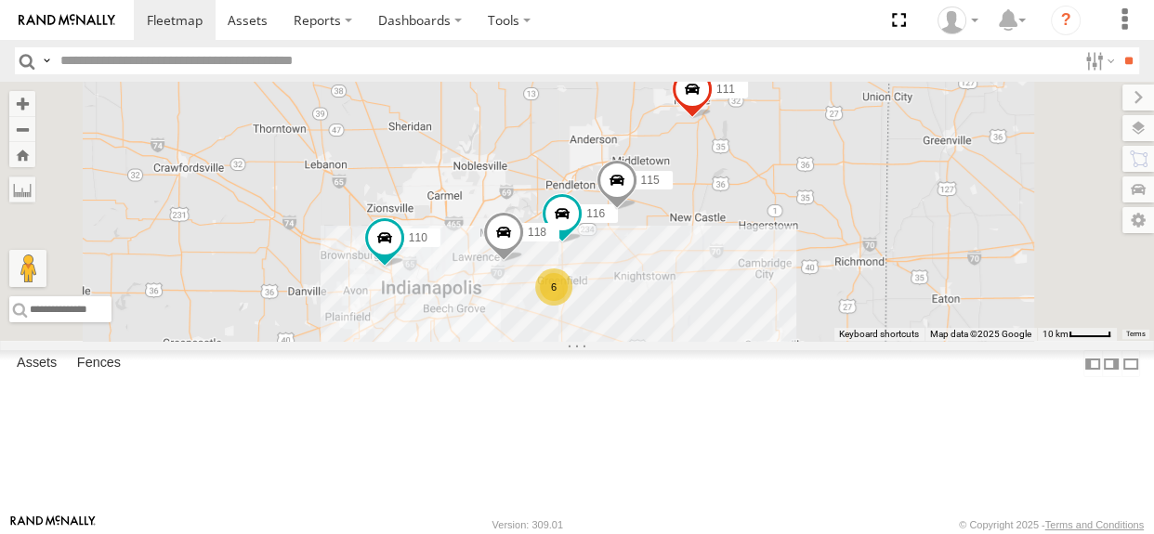
drag, startPoint x: 849, startPoint y: 386, endPoint x: 838, endPoint y: 390, distance: 12.1
click at [838, 341] on div "6 116 110 118 115 111" at bounding box center [577, 211] width 1154 height 259
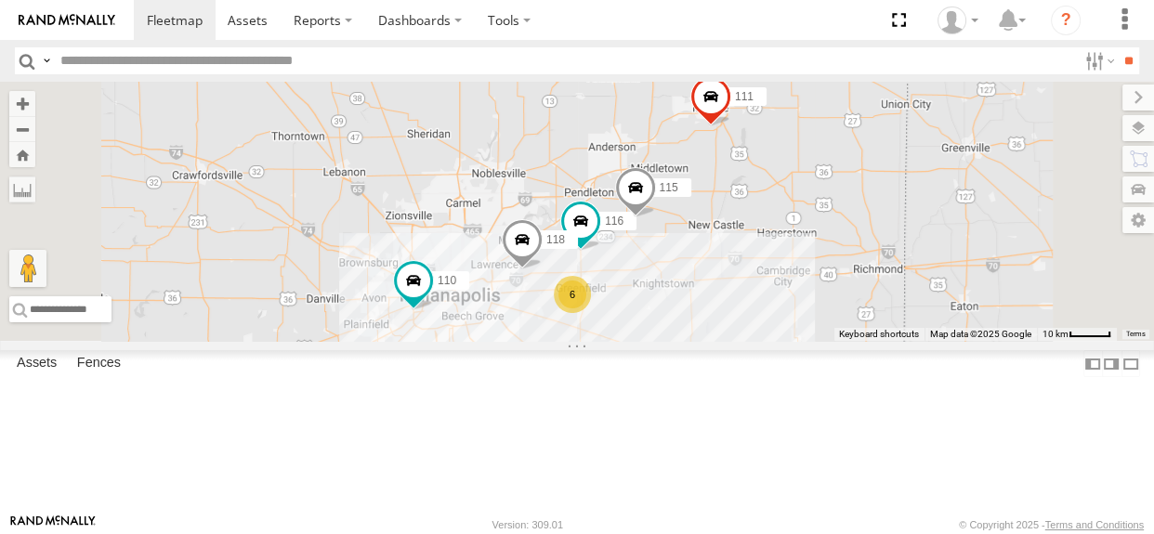
drag, startPoint x: 651, startPoint y: 275, endPoint x: 672, endPoint y: 282, distance: 21.8
click at [672, 282] on div "6 116 110 118 115 111" at bounding box center [577, 211] width 1154 height 259
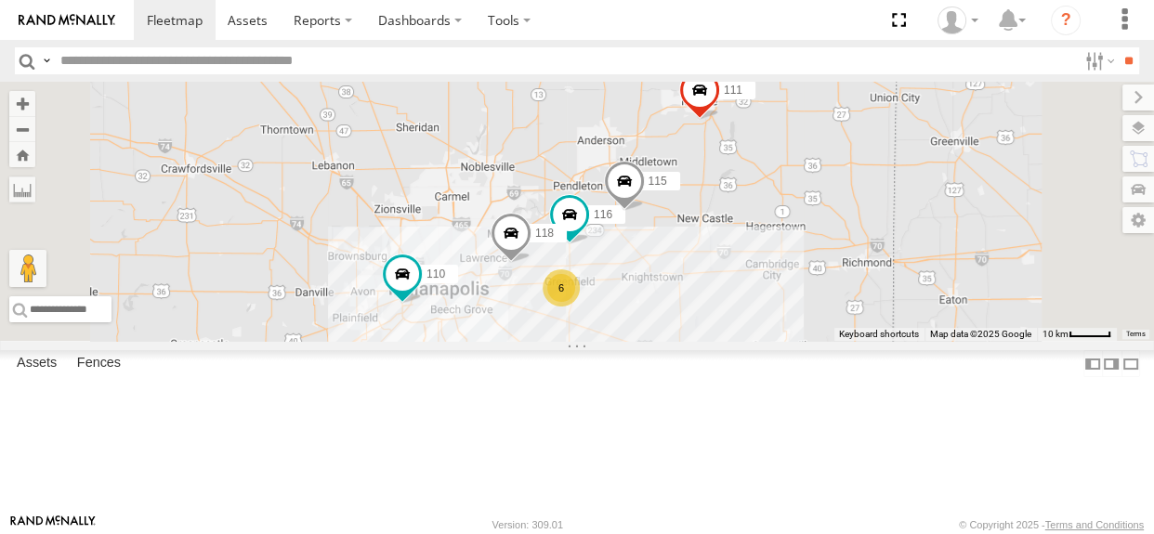
drag, startPoint x: 668, startPoint y: 274, endPoint x: 654, endPoint y: 266, distance: 16.3
click at [654, 266] on div "6 116 110 118 115 111" at bounding box center [577, 211] width 1154 height 259
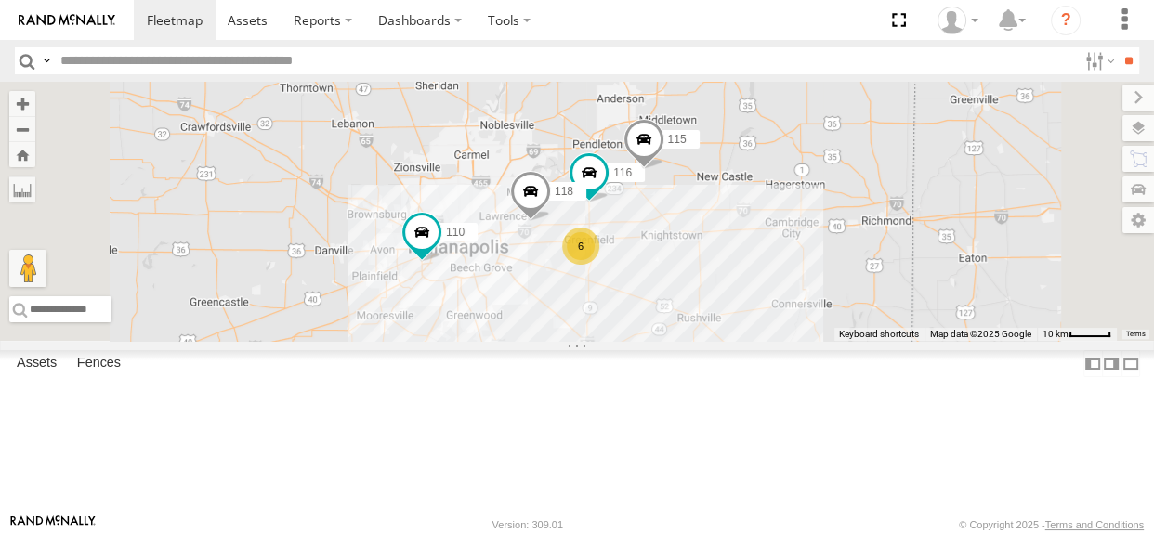
drag, startPoint x: 720, startPoint y: 375, endPoint x: 741, endPoint y: 337, distance: 43.2
click at [741, 337] on div "6 116 110 118 115 111" at bounding box center [577, 211] width 1154 height 259
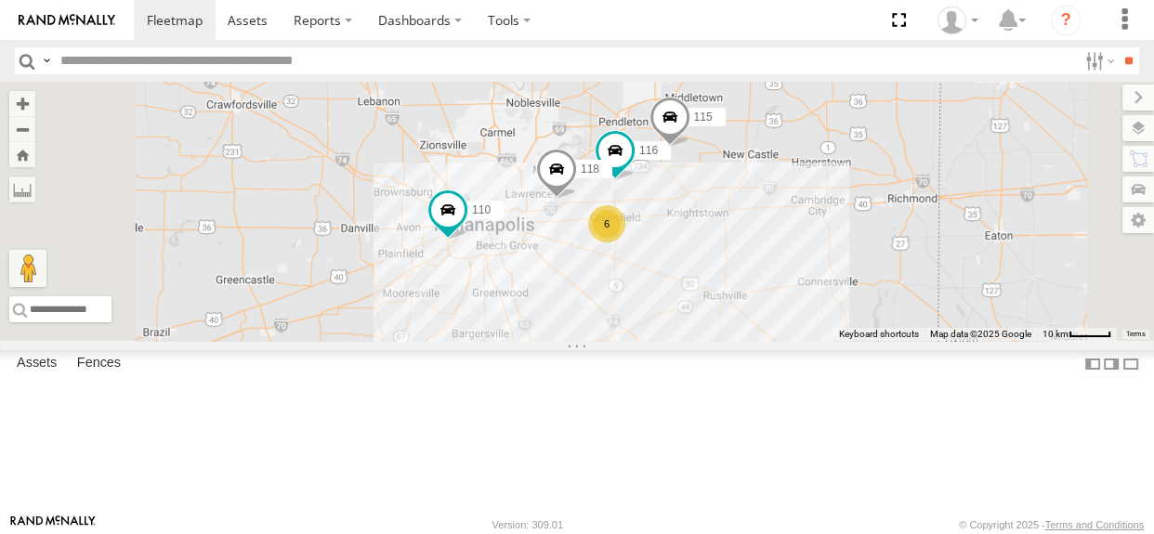
drag, startPoint x: 685, startPoint y: 366, endPoint x: 713, endPoint y: 343, distance: 36.3
click at [713, 341] on div "6 116 110 118 115 111" at bounding box center [577, 211] width 1154 height 259
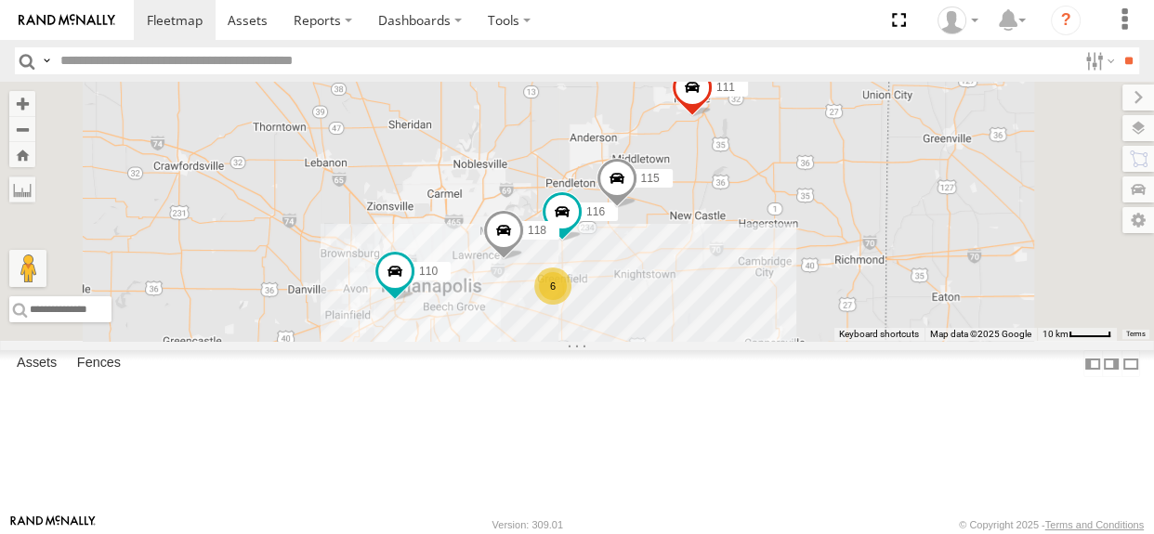
drag, startPoint x: 754, startPoint y: 353, endPoint x: 700, endPoint y: 419, distance: 85.2
click at [700, 341] on div "6 116 110 118 115 111" at bounding box center [577, 211] width 1154 height 259
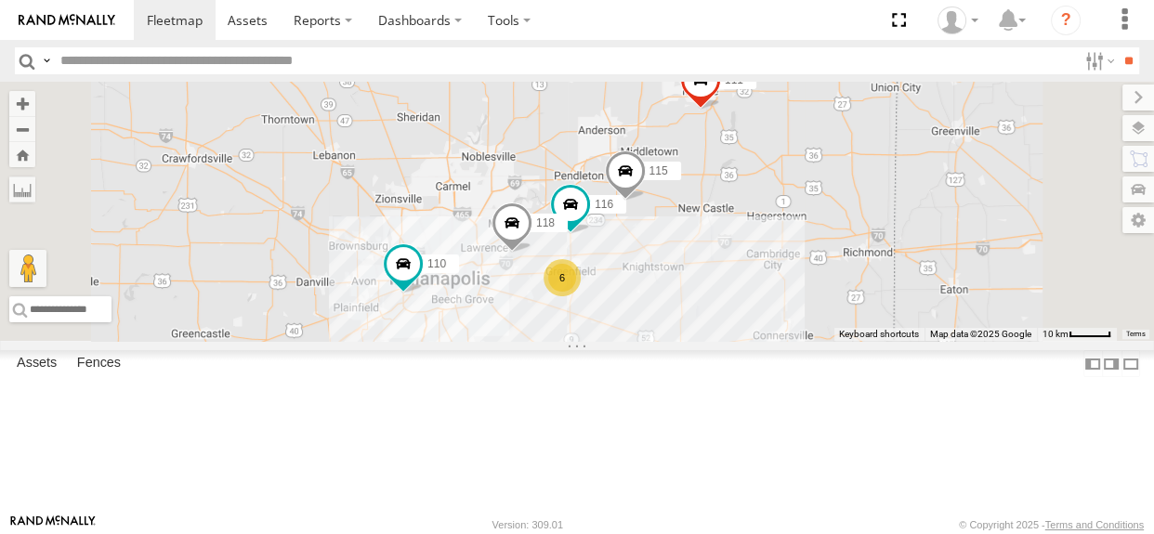
drag, startPoint x: 650, startPoint y: 269, endPoint x: 661, endPoint y: 260, distance: 13.8
click at [661, 260] on div "6 116 110 118 115 111" at bounding box center [577, 211] width 1154 height 259
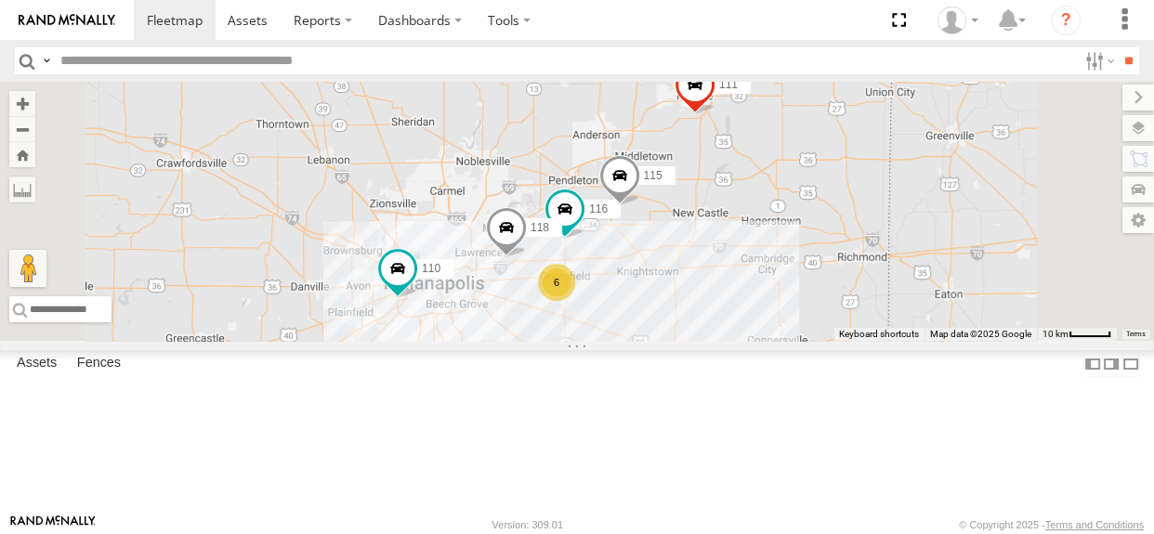
click at [670, 318] on div "6 116 110 118 115 111" at bounding box center [577, 211] width 1154 height 259
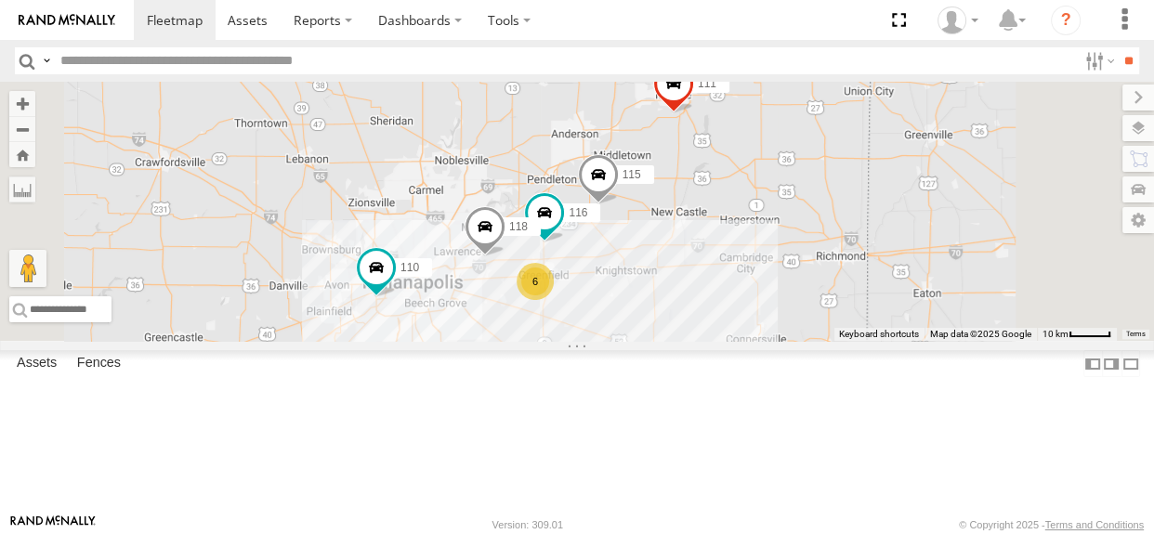
drag, startPoint x: 735, startPoint y: 402, endPoint x: 712, endPoint y: 400, distance: 23.3
click at [712, 341] on div "6 116 110 118 115 111" at bounding box center [577, 211] width 1154 height 259
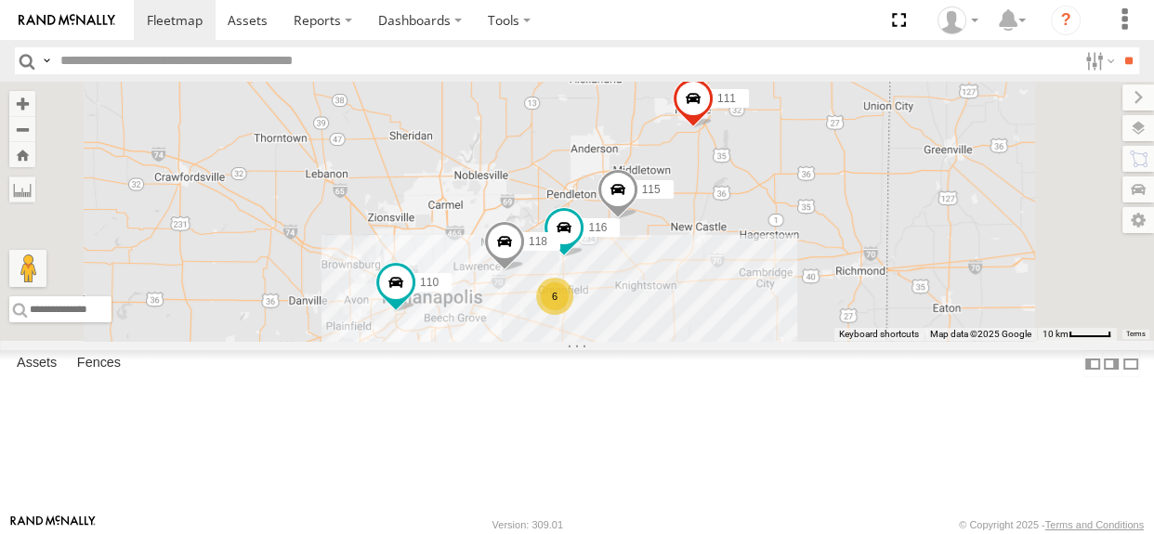
drag, startPoint x: 625, startPoint y: 227, endPoint x: 647, endPoint y: 243, distance: 27.1
click at [647, 243] on div "6 116 110 118 115 111" at bounding box center [577, 211] width 1154 height 259
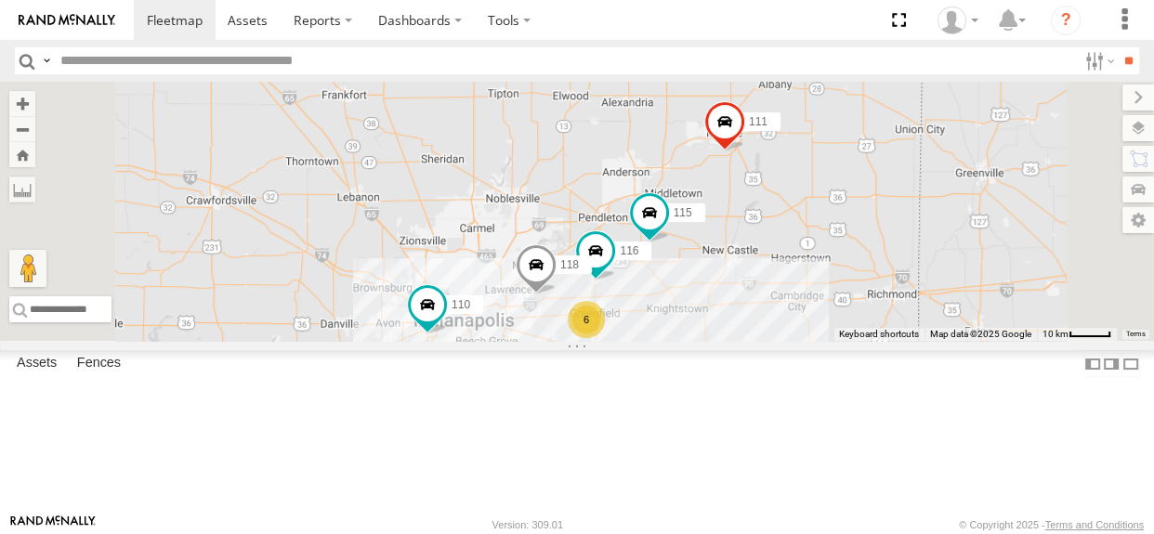
drag, startPoint x: 649, startPoint y: 280, endPoint x: 682, endPoint y: 304, distance: 40.5
click at [682, 304] on div "6 116 110 118 115 111" at bounding box center [577, 211] width 1154 height 259
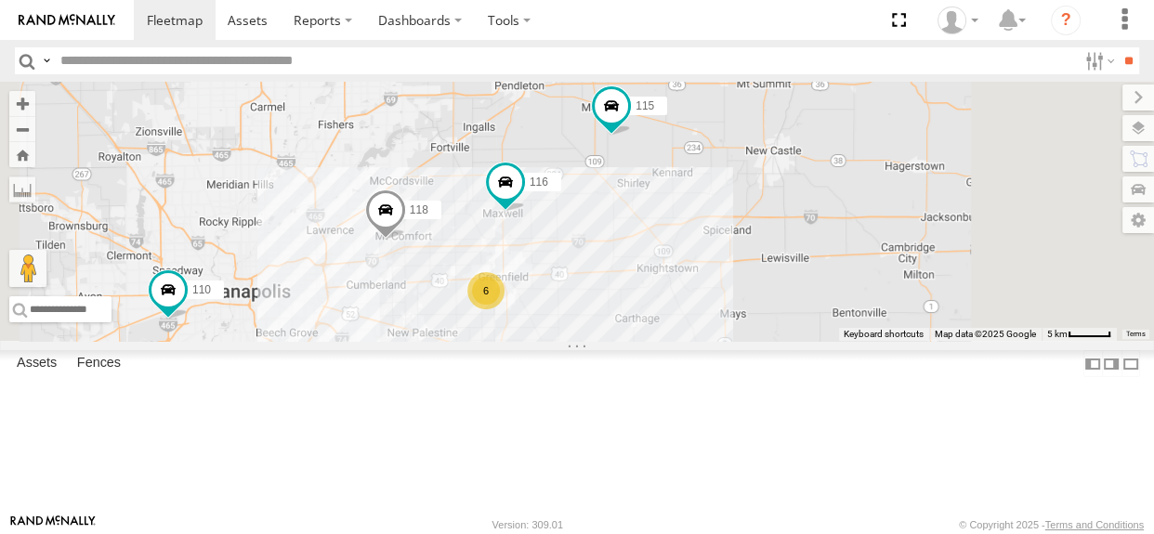
drag, startPoint x: 860, startPoint y: 395, endPoint x: 853, endPoint y: 298, distance: 96.9
click at [853, 298] on div "116 110 118 115 111 6" at bounding box center [577, 211] width 1154 height 259
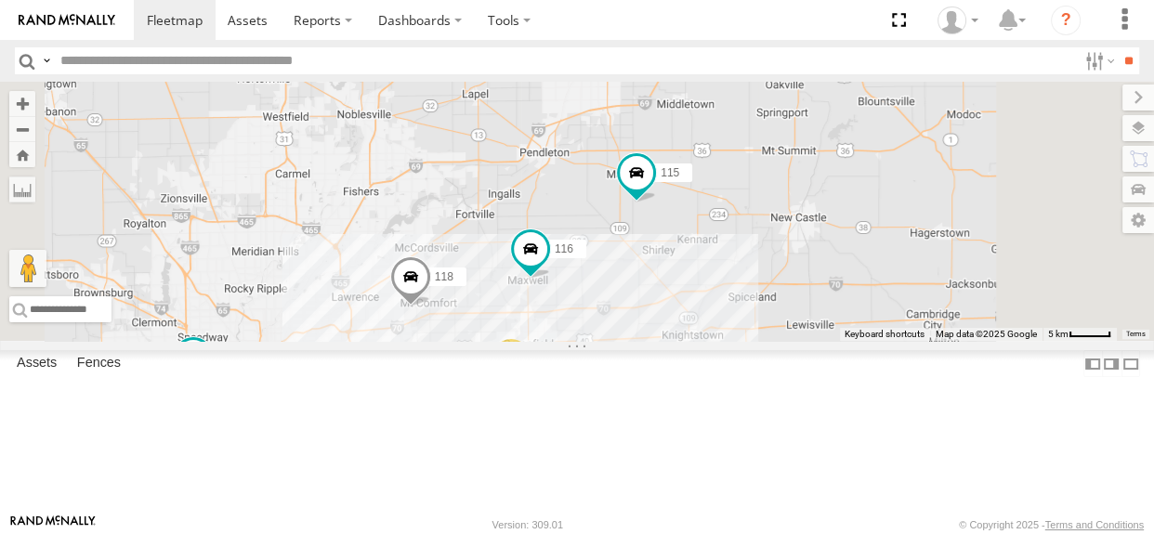
drag, startPoint x: 1005, startPoint y: 235, endPoint x: 1032, endPoint y: 326, distance: 95.0
click at [1032, 326] on div "116 110 118 115 111 6" at bounding box center [577, 211] width 1154 height 259
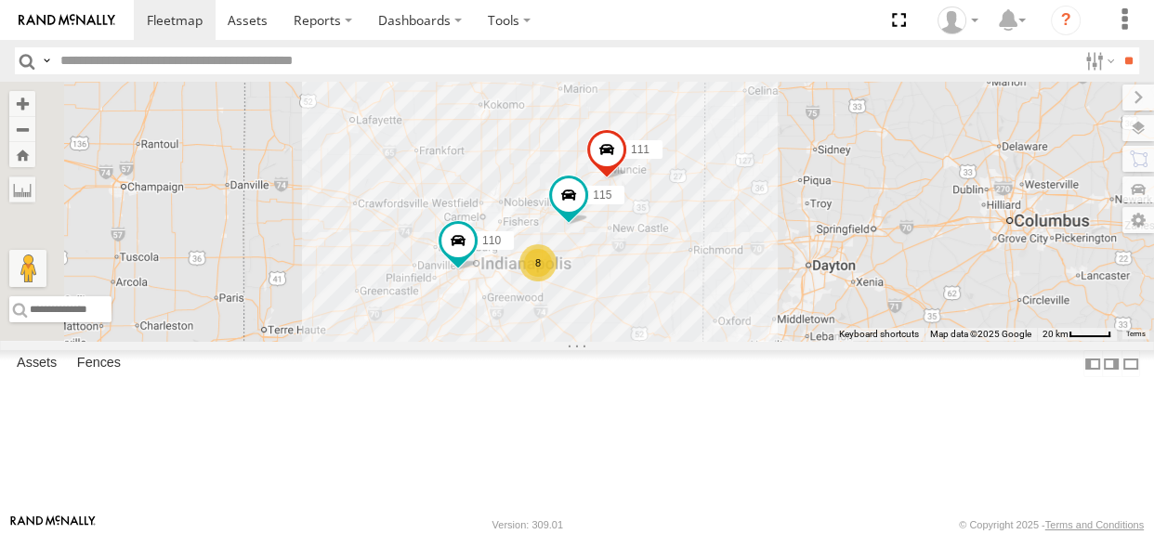
drag, startPoint x: 587, startPoint y: 260, endPoint x: 736, endPoint y: 234, distance: 150.9
click at [736, 234] on div "110 115 111 8" at bounding box center [577, 211] width 1154 height 259
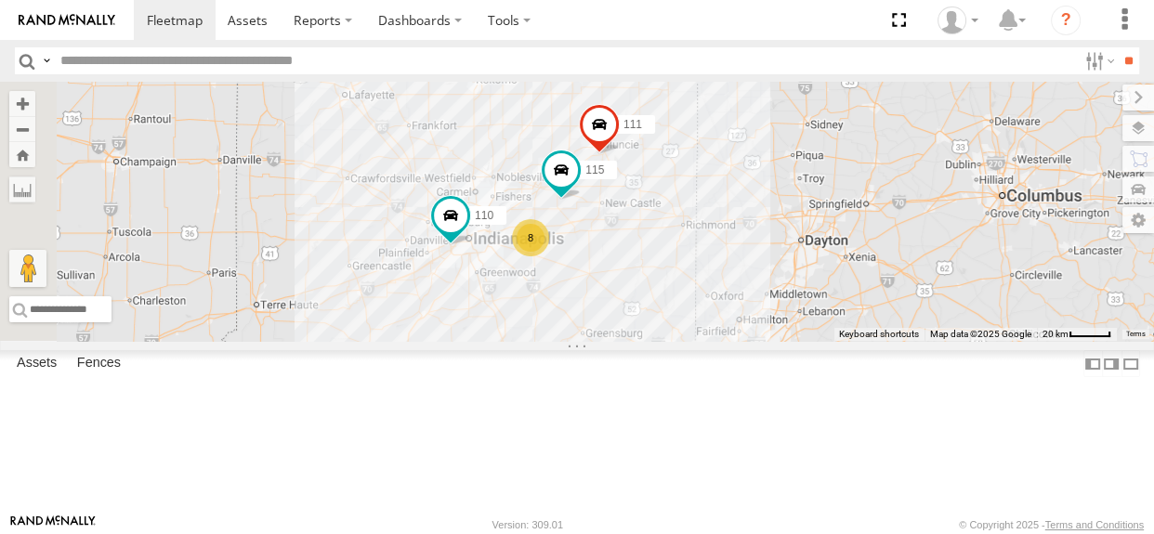
drag, startPoint x: 726, startPoint y: 242, endPoint x: 715, endPoint y: 228, distance: 17.3
click at [715, 228] on div "110 115 111 8" at bounding box center [577, 211] width 1154 height 259
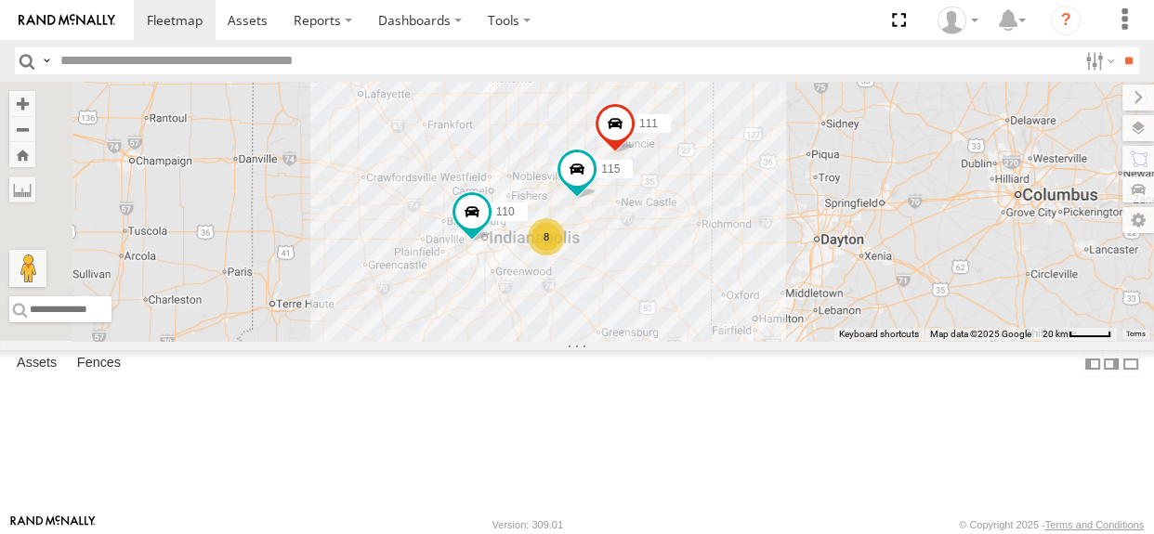
drag, startPoint x: 846, startPoint y: 344, endPoint x: 862, endPoint y: 343, distance: 15.8
click at [862, 341] on div "110 115 111 8" at bounding box center [577, 211] width 1154 height 259
